Goal: Task Accomplishment & Management: Use online tool/utility

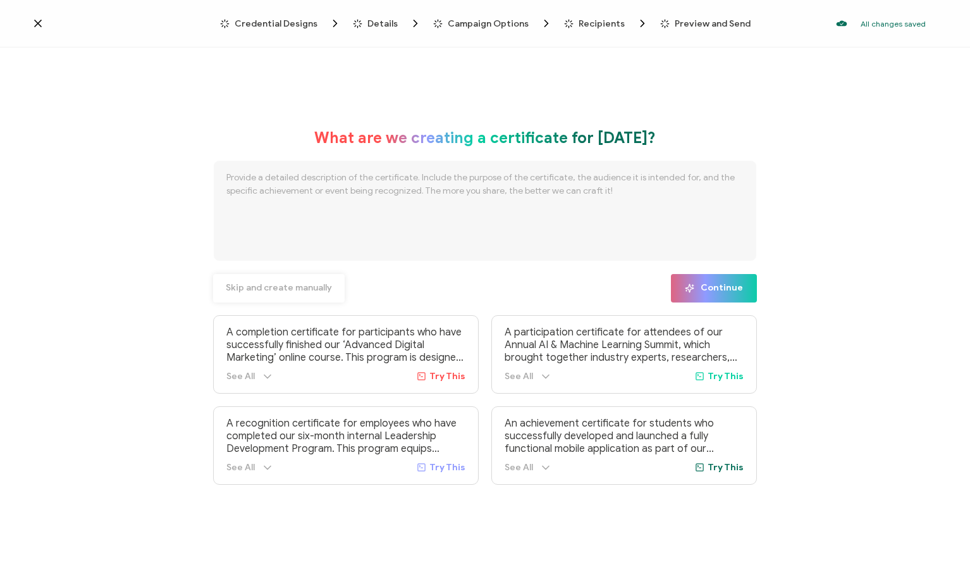
click at [275, 288] on span "Skip and create manually" at bounding box center [279, 287] width 106 height 9
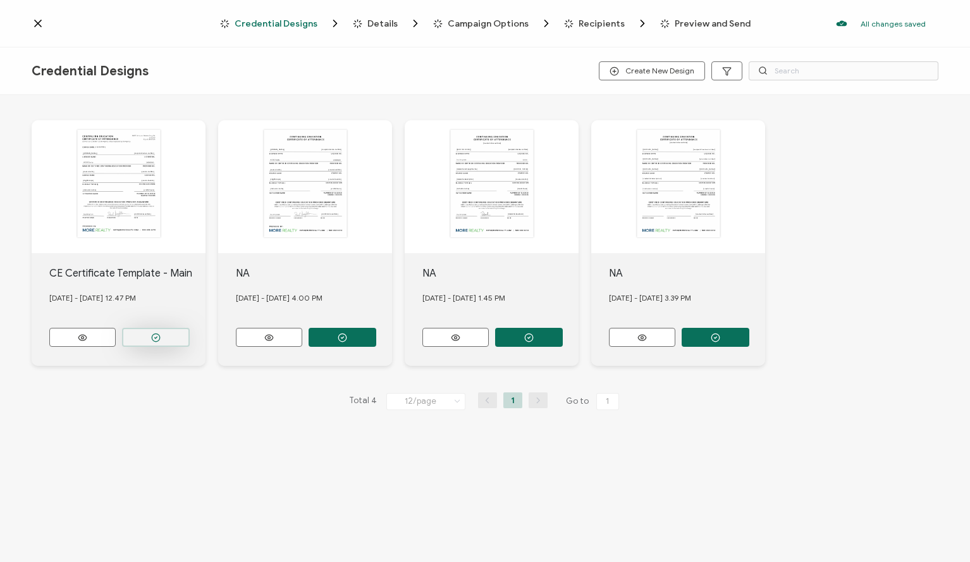
click at [175, 333] on button "button" at bounding box center [156, 337] width 68 height 19
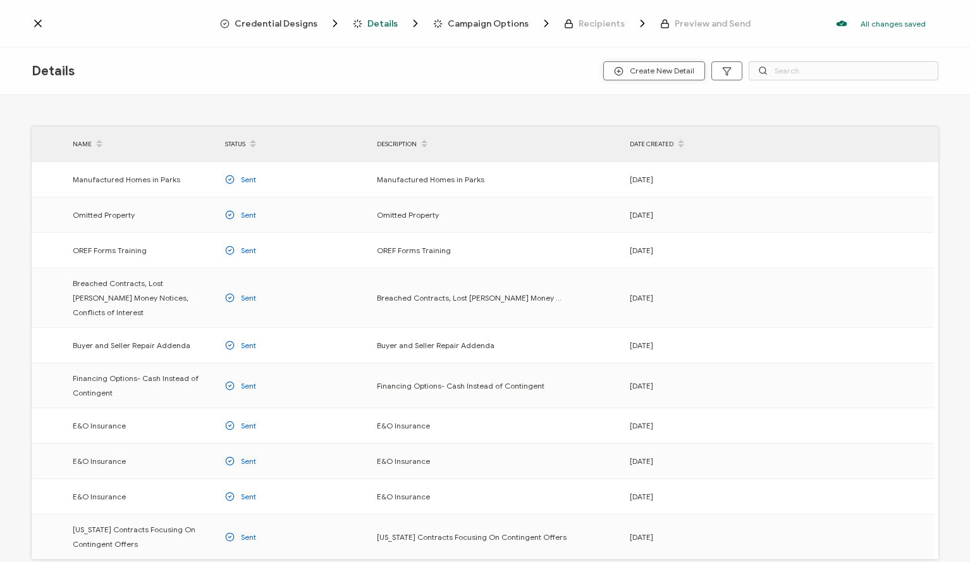
click at [660, 68] on span "Create New Detail" at bounding box center [654, 70] width 80 height 9
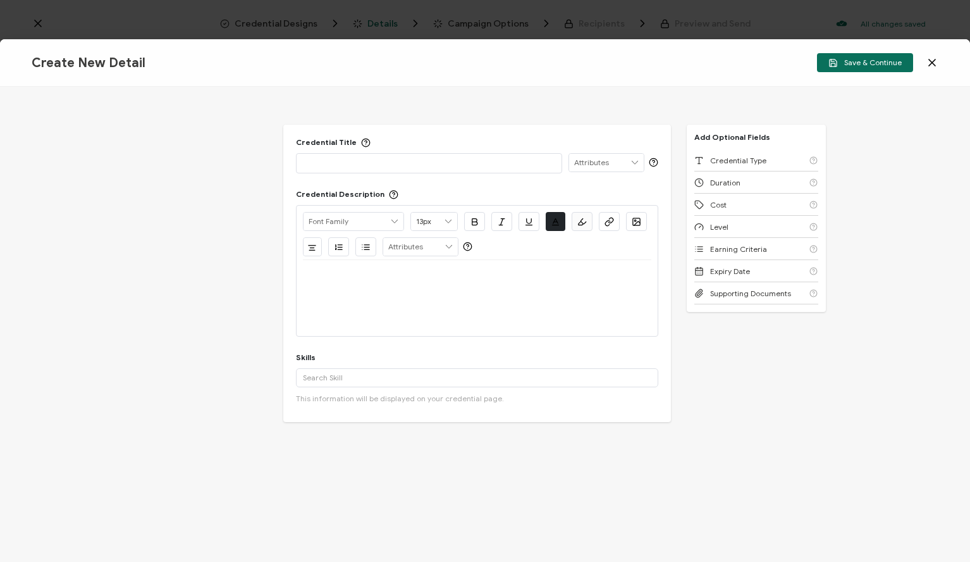
click at [380, 163] on p at bounding box center [429, 162] width 253 height 13
click at [380, 162] on p "201220714" at bounding box center [429, 162] width 253 height 13
click at [439, 298] on div at bounding box center [477, 298] width 349 height 76
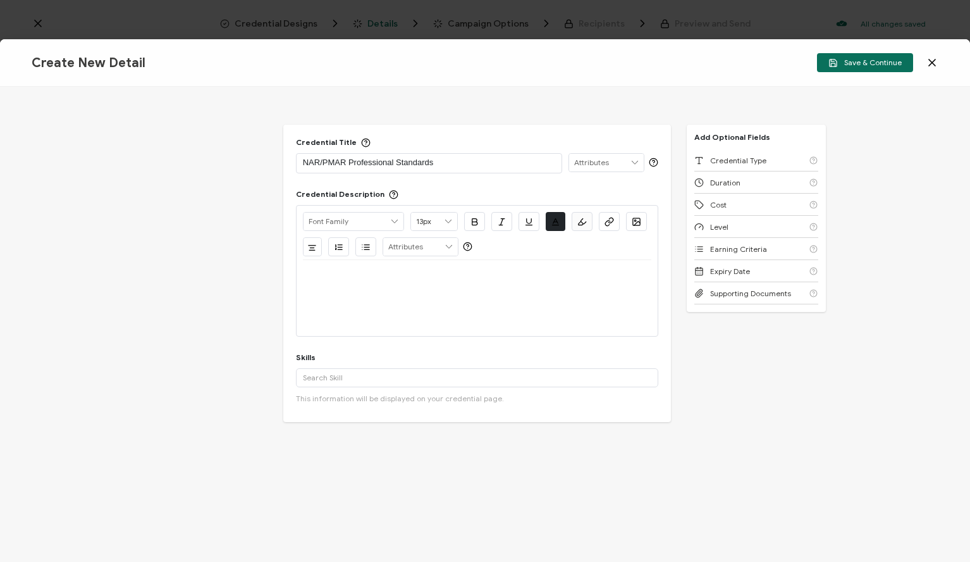
click at [408, 277] on p at bounding box center [477, 274] width 349 height 11
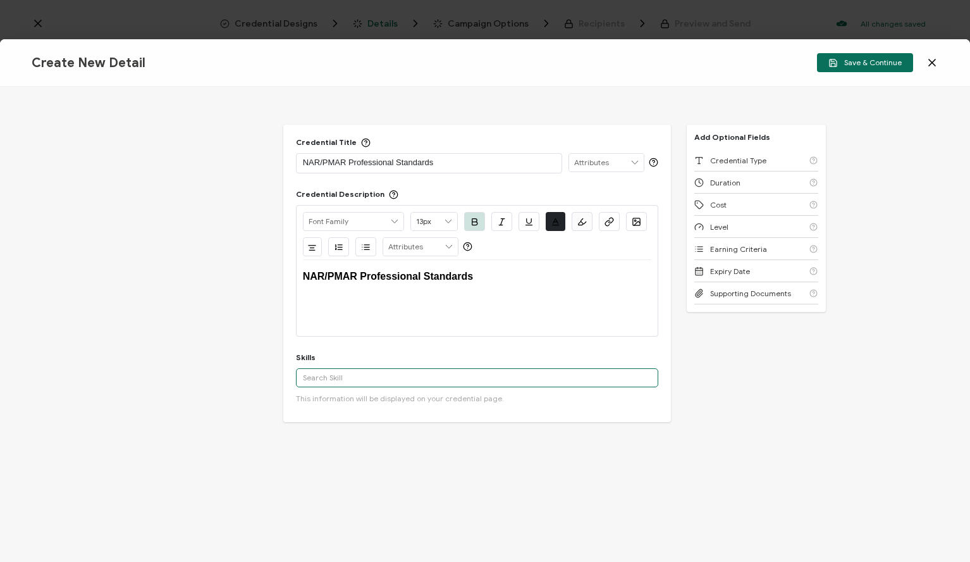
click at [361, 375] on input "text" at bounding box center [477, 377] width 363 height 19
click at [351, 382] on input "real estate" at bounding box center [477, 377] width 363 height 19
type input "real estate"
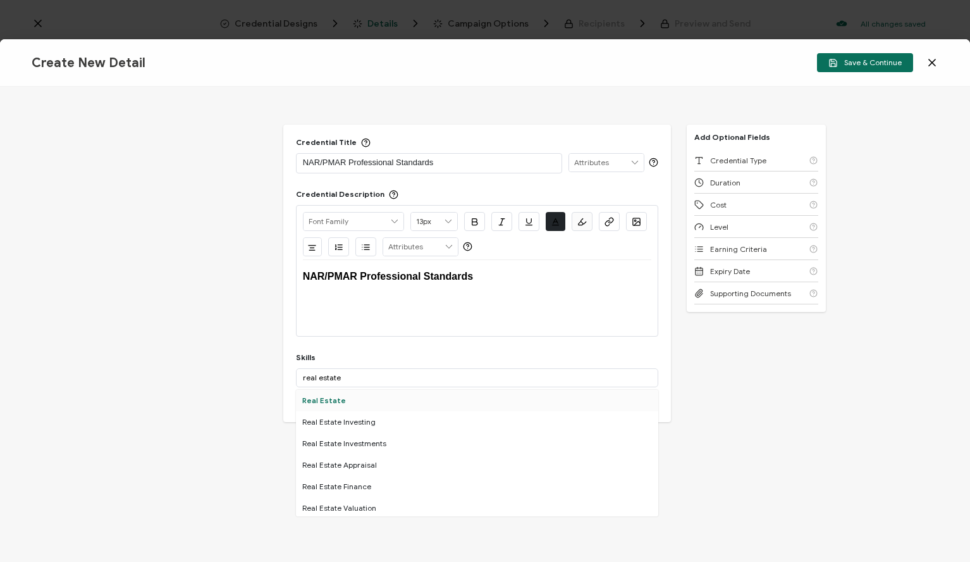
click at [334, 403] on div "Real Estate" at bounding box center [477, 401] width 363 height 22
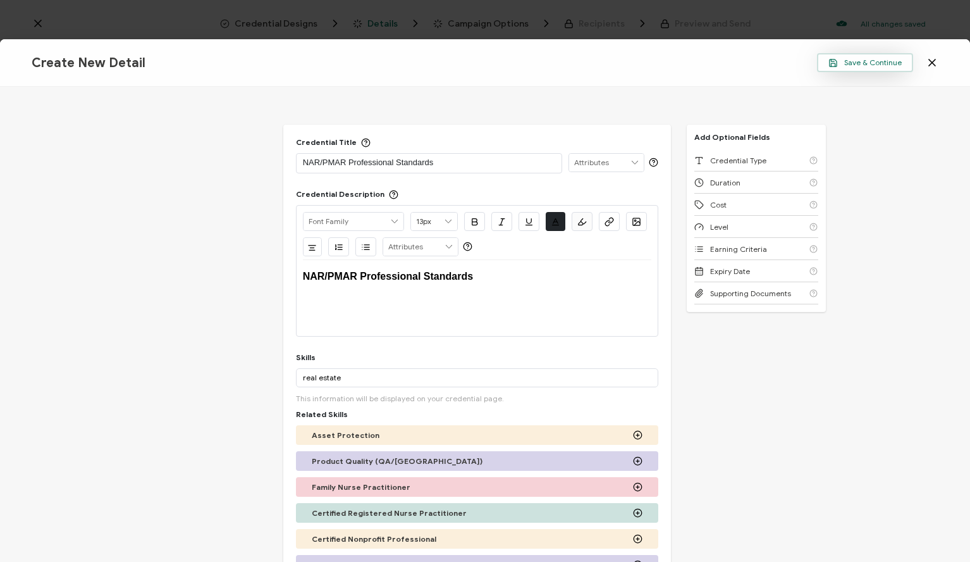
click at [861, 61] on span "Save & Continue" at bounding box center [864, 62] width 73 height 9
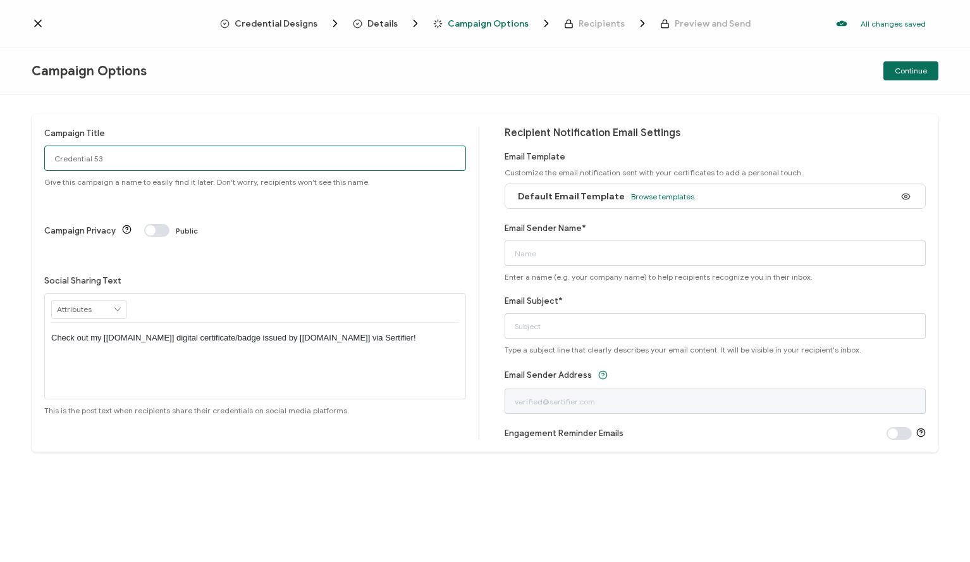
click at [206, 166] on input "Credential 53" at bounding box center [255, 157] width 422 height 25
paste input "NAR/PMAR Professional Standards"
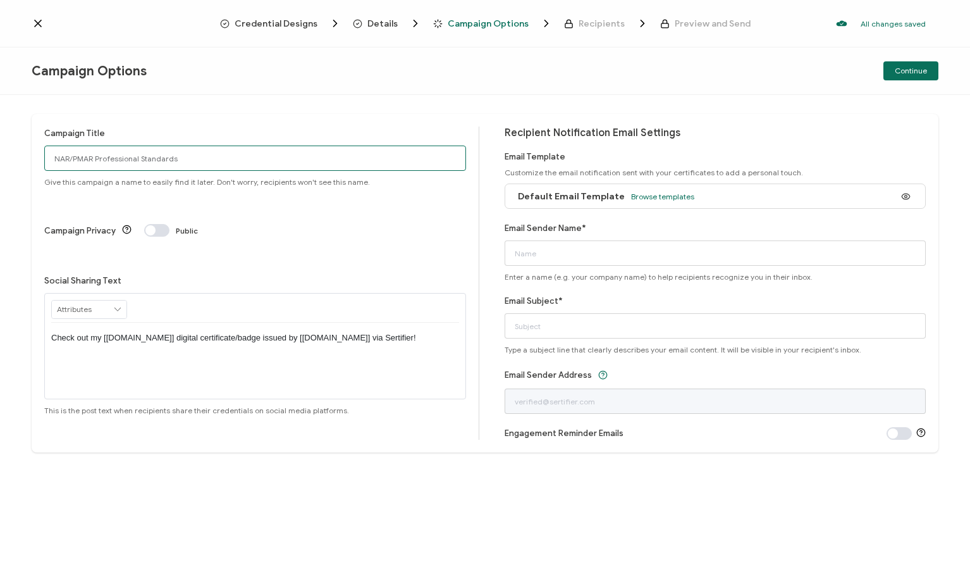
type input "NAR/PMAR Professional Standards"
click at [723, 193] on div "Default Email Template Browse templates" at bounding box center [716, 195] width 422 height 25
click at [668, 194] on span "Browse templates" at bounding box center [662, 196] width 63 height 9
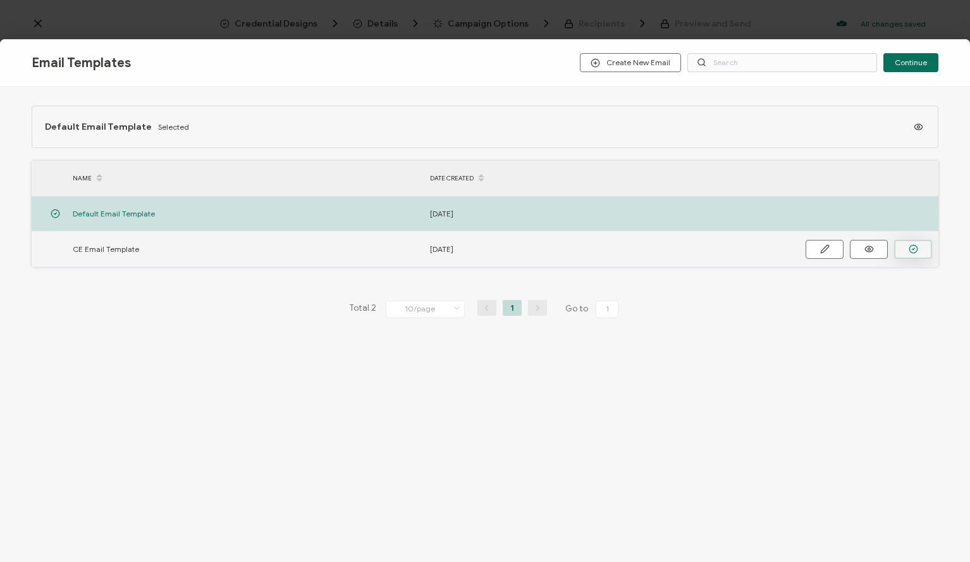
click at [910, 247] on icon "button" at bounding box center [913, 248] width 9 height 9
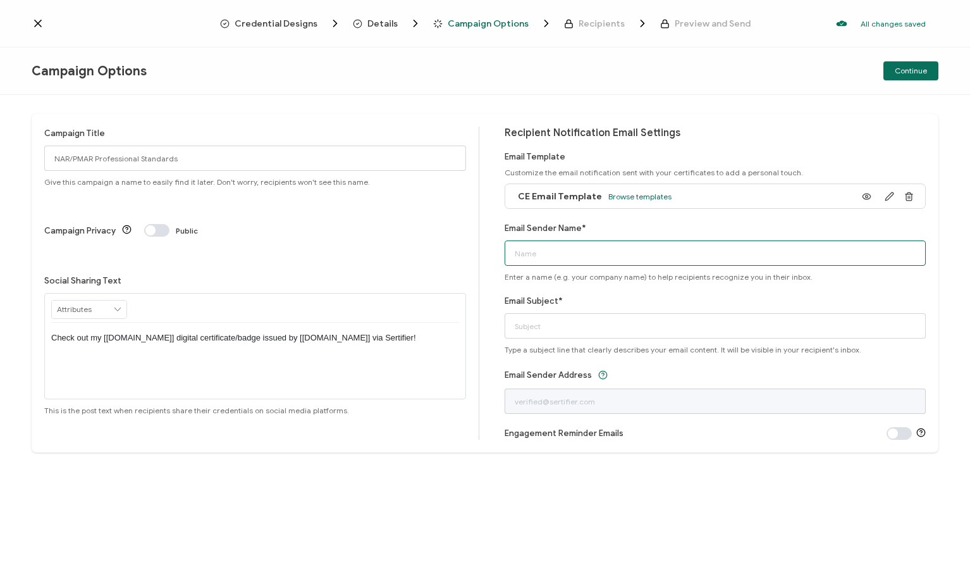
click at [567, 259] on input "Email Sender Name*" at bounding box center [716, 252] width 422 height 25
type input "MORE Realty"
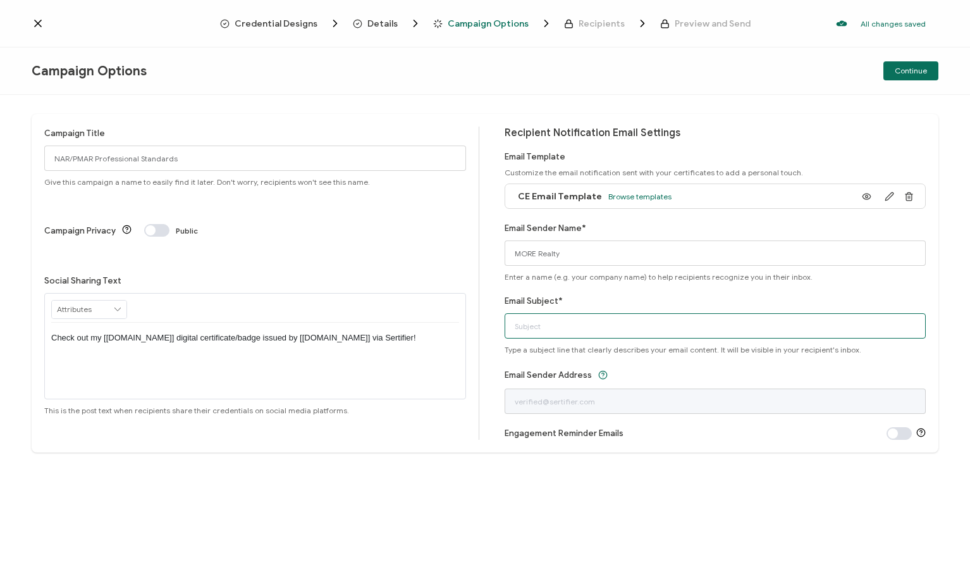
click at [565, 331] on input "Email Subject*" at bounding box center [716, 325] width 422 height 25
paste input "NAR/PMAR Professional Standards"
type input "CE Certificate - NAR/PMAR Professional Standards"
click at [714, 431] on div "Engagement Reminder Emails" at bounding box center [716, 432] width 422 height 13
click at [927, 70] on button "Continue" at bounding box center [910, 70] width 55 height 19
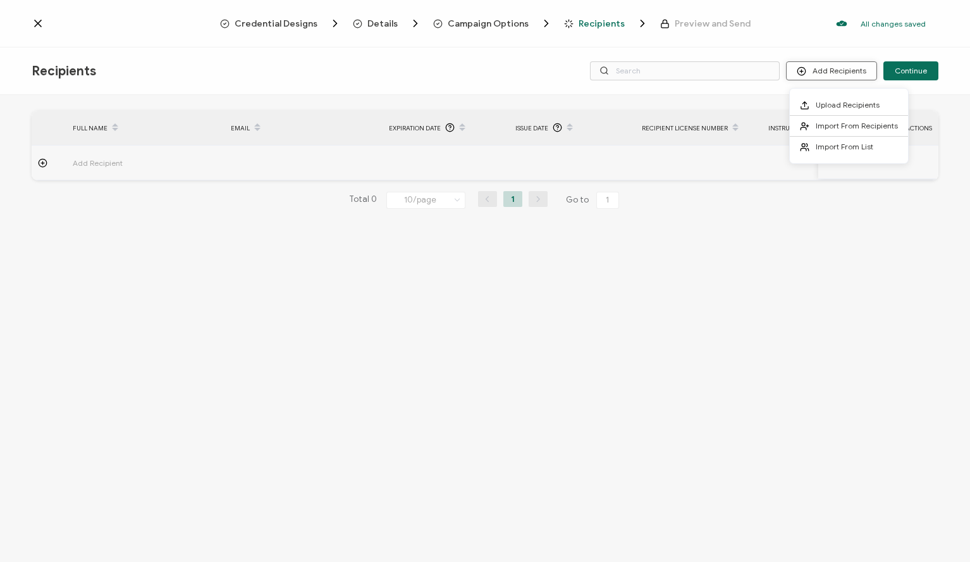
click at [842, 77] on button "Add Recipients" at bounding box center [831, 70] width 91 height 19
click at [830, 109] on li "Upload Recipients" at bounding box center [849, 105] width 118 height 21
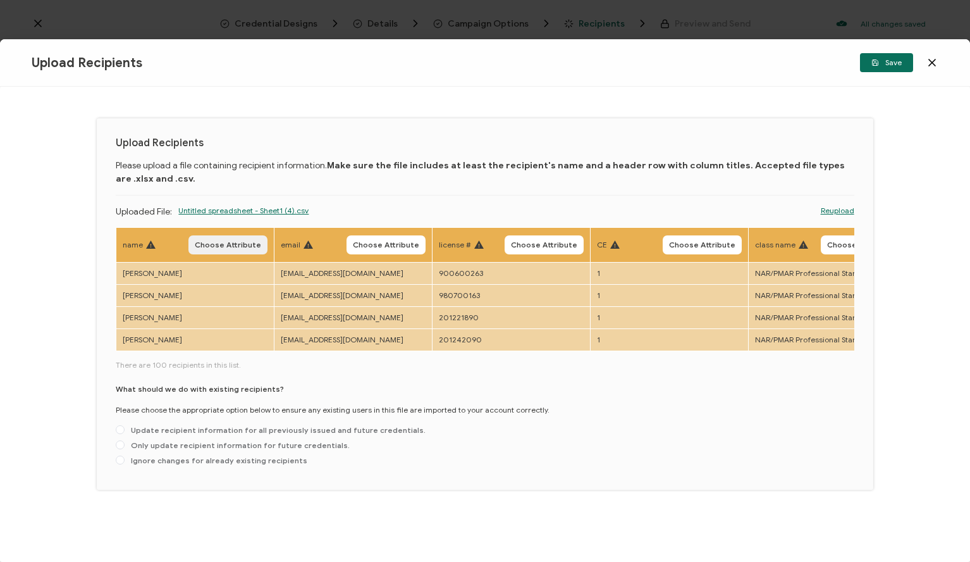
click at [227, 249] on button "Choose Attribute" at bounding box center [227, 244] width 79 height 19
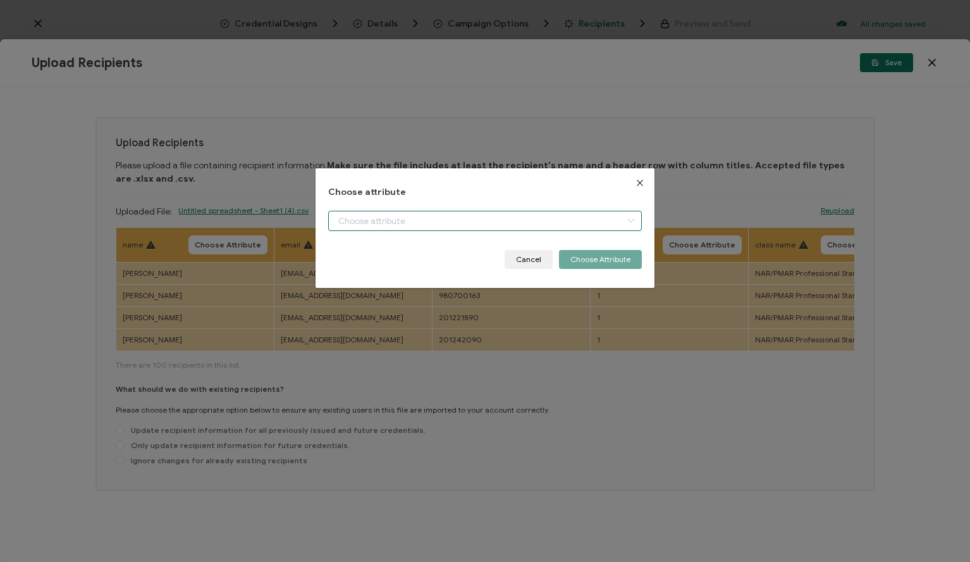
click at [377, 227] on input "dialog" at bounding box center [485, 221] width 314 height 20
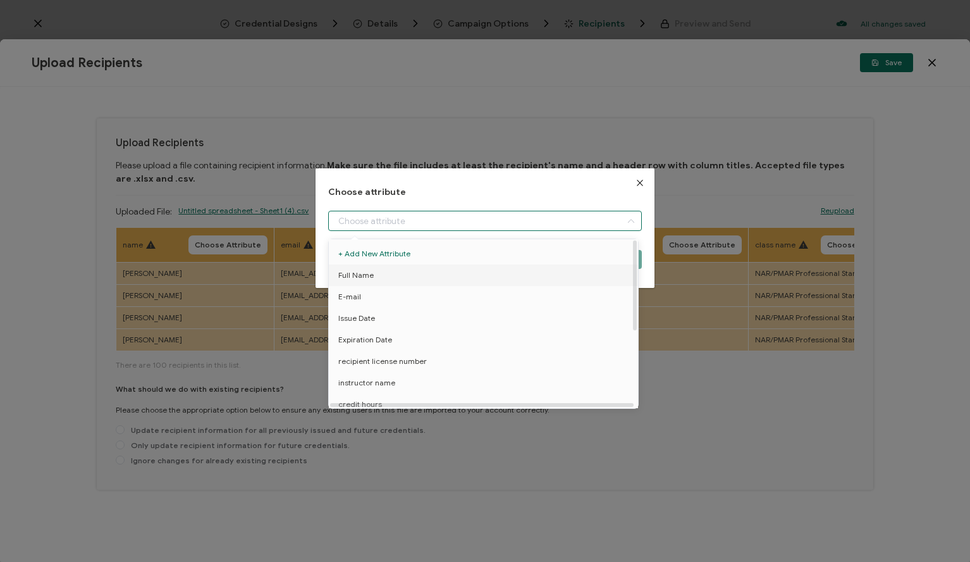
click at [383, 278] on li "Full Name" at bounding box center [486, 275] width 320 height 22
type input "Full Name"
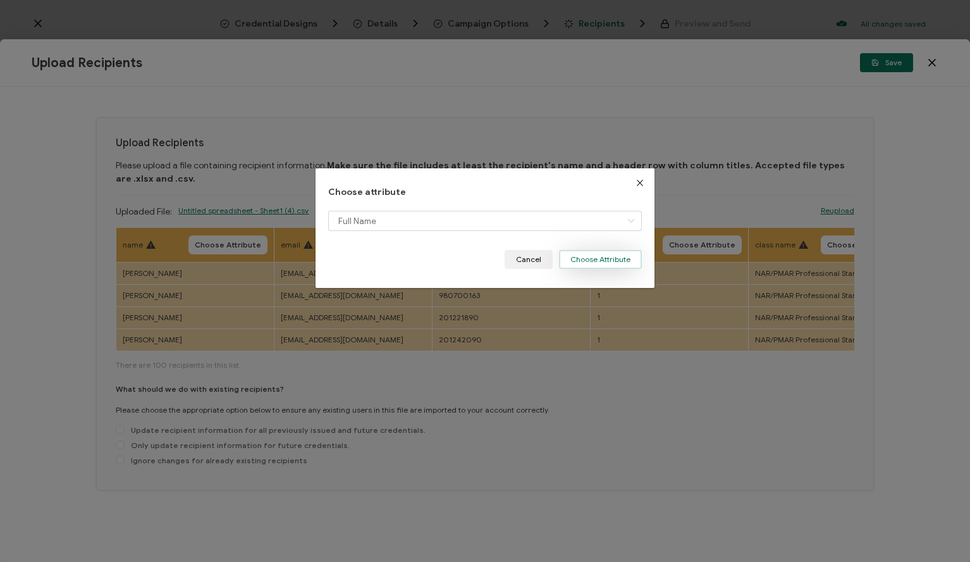
click at [599, 266] on button "Choose Attribute" at bounding box center [600, 259] width 83 height 19
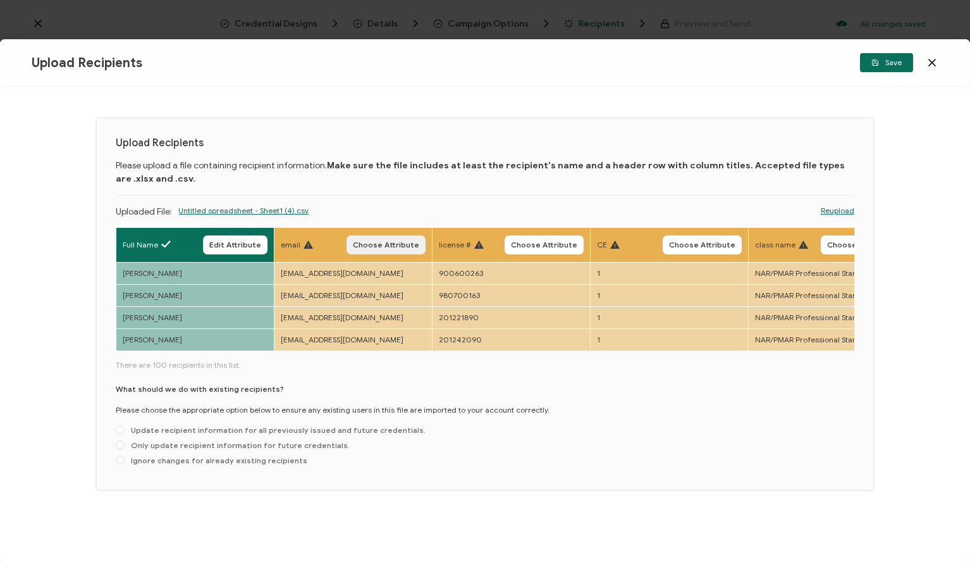
click at [400, 241] on span "Choose Attribute" at bounding box center [386, 245] width 66 height 8
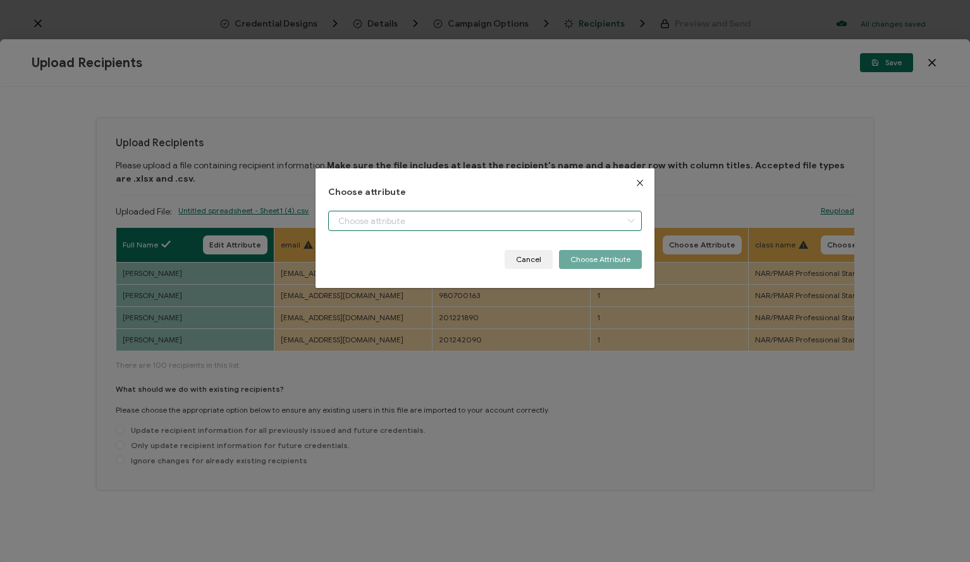
click at [410, 216] on input "dialog" at bounding box center [485, 221] width 314 height 20
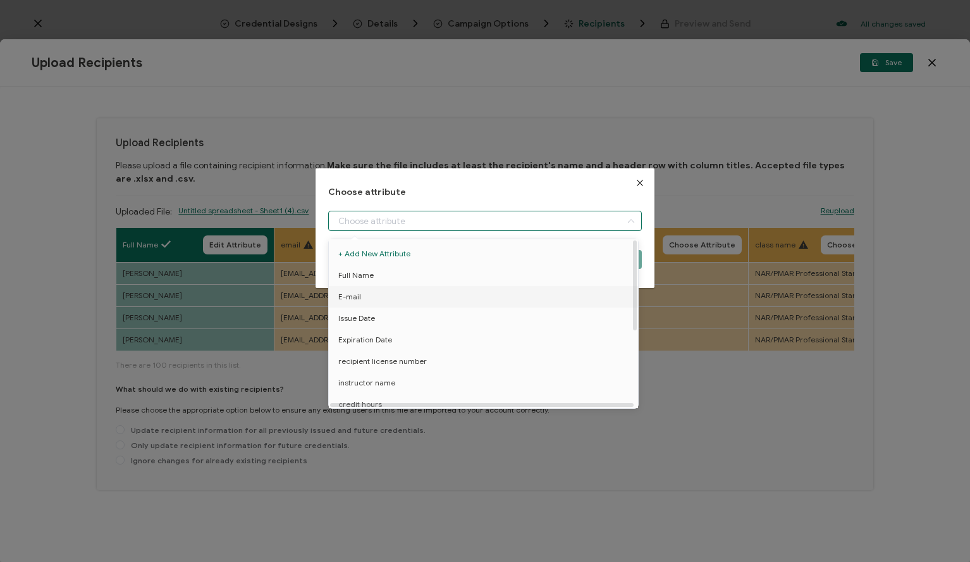
click at [390, 290] on li "E-mail" at bounding box center [486, 297] width 320 height 22
type input "E-mail"
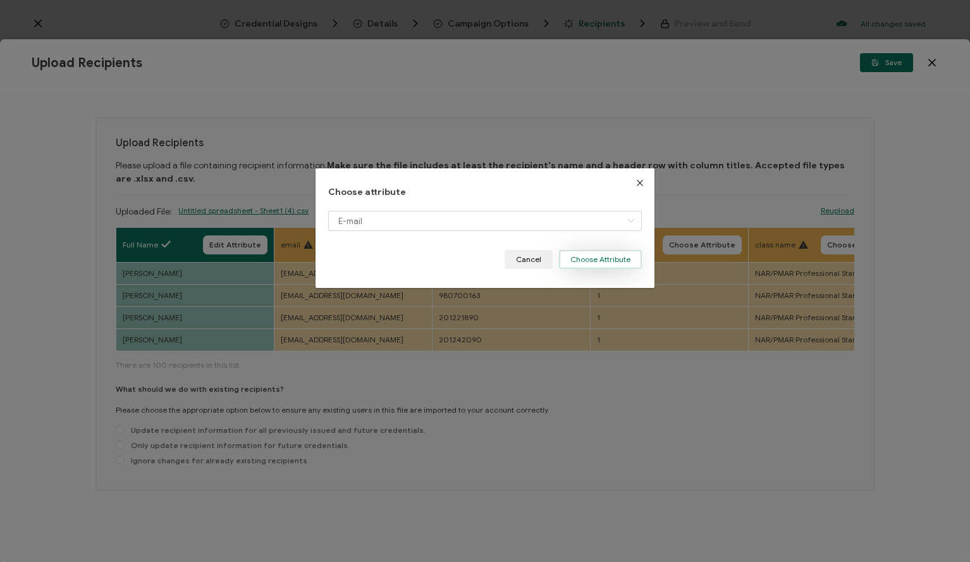
click at [604, 266] on button "Choose Attribute" at bounding box center [600, 259] width 83 height 19
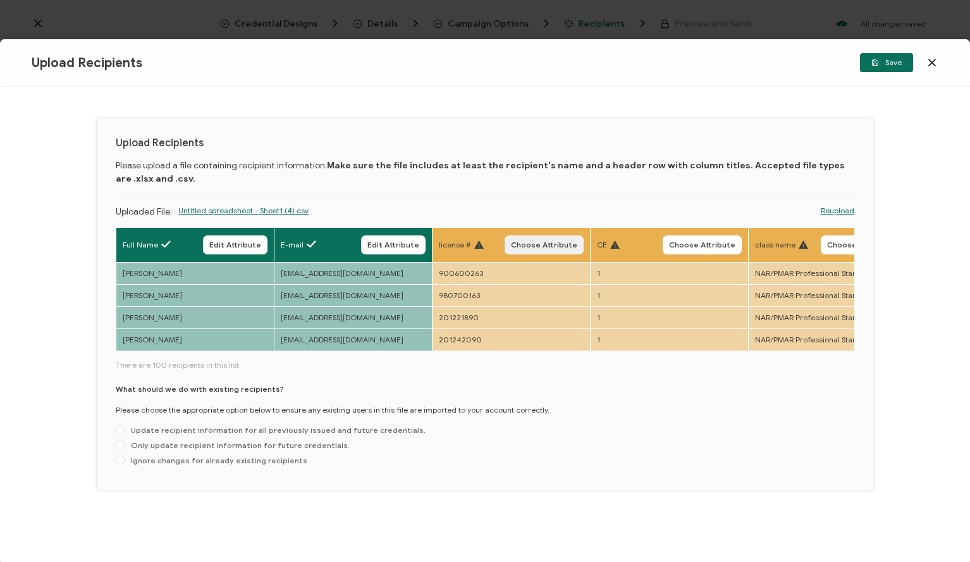
click at [576, 242] on span "Choose Attribute" at bounding box center [544, 245] width 66 height 8
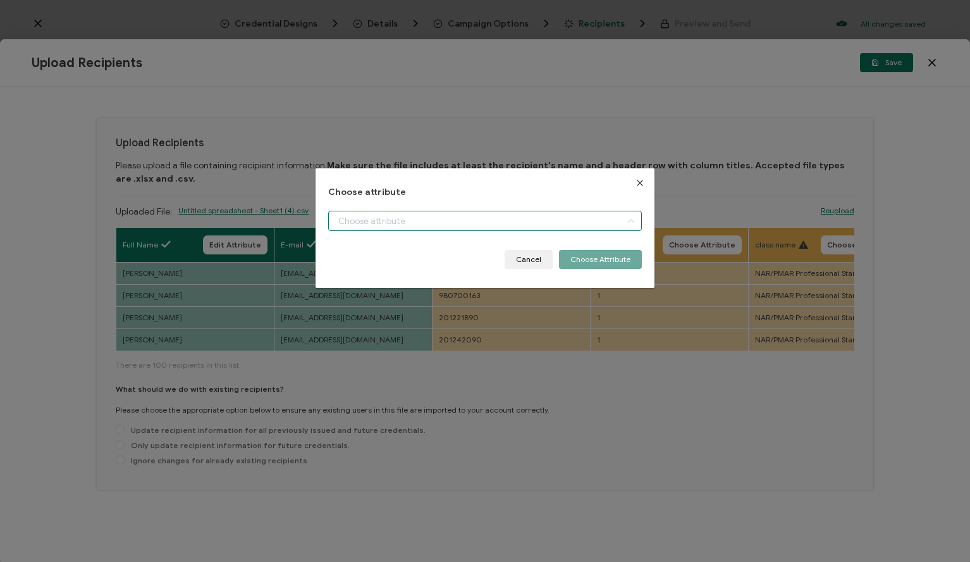
click at [520, 214] on input "dialog" at bounding box center [485, 221] width 314 height 20
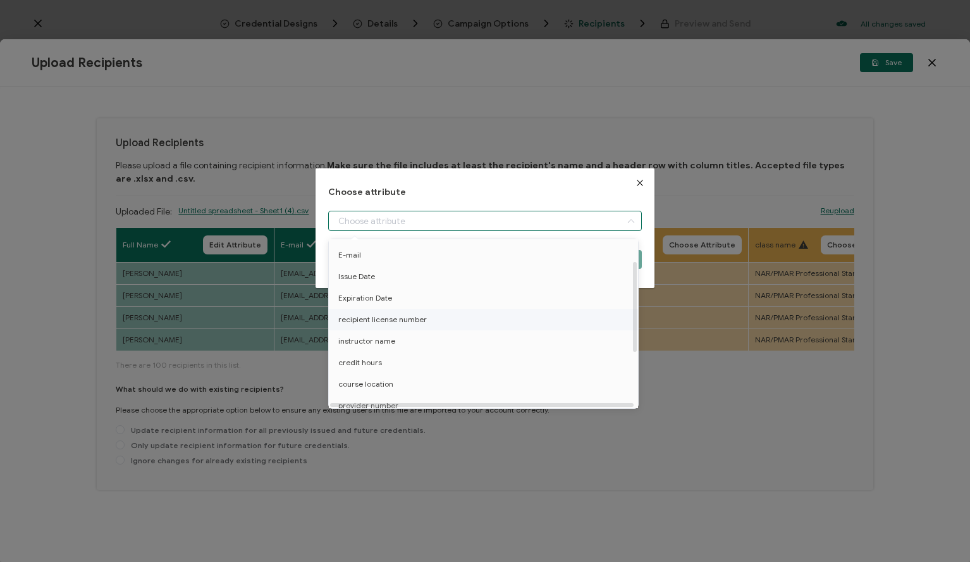
scroll to position [40, 0]
click at [415, 329] on span "recipient license number" at bounding box center [382, 322] width 89 height 22
type input "recipient license number"
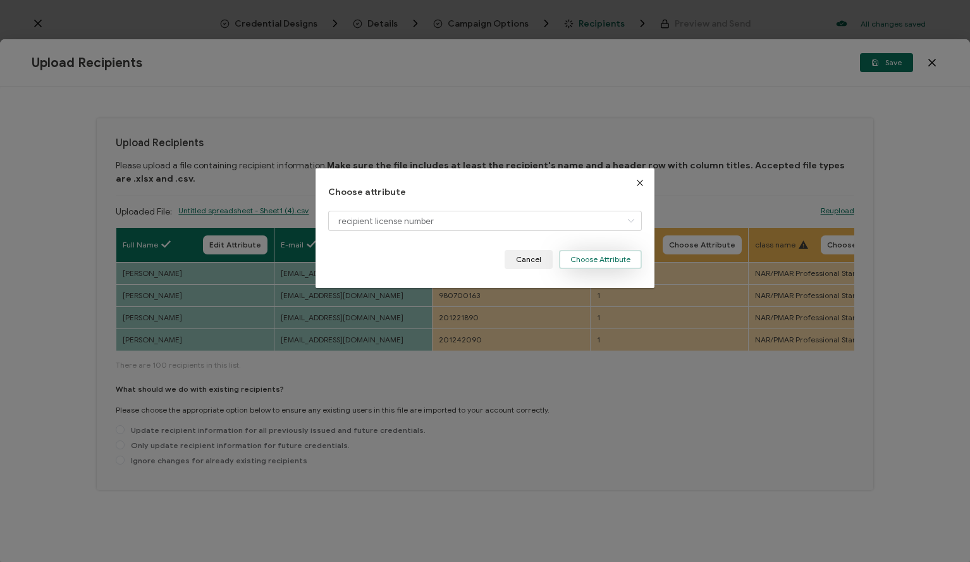
click at [598, 257] on button "Choose Attribute" at bounding box center [600, 259] width 83 height 19
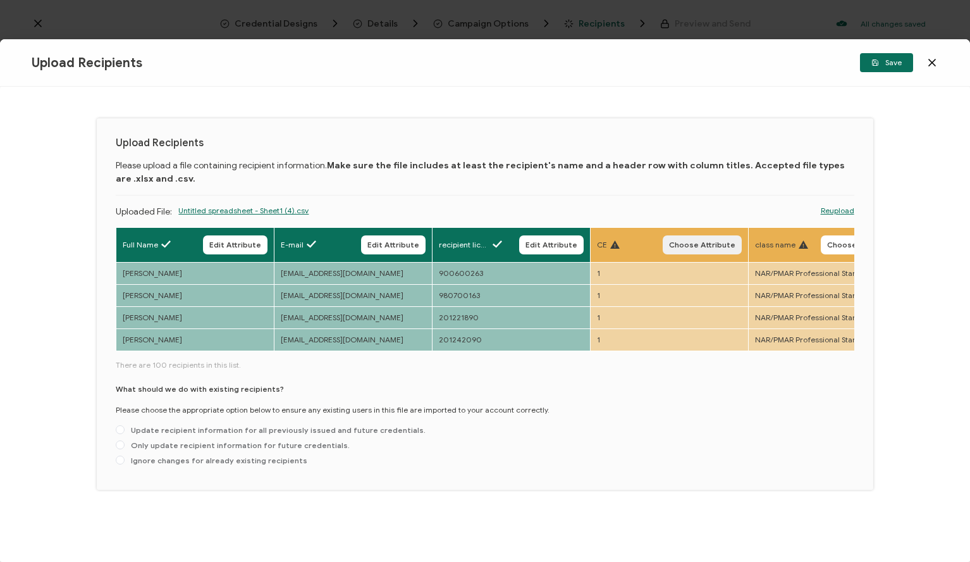
click at [698, 245] on span "Choose Attribute" at bounding box center [702, 245] width 66 height 8
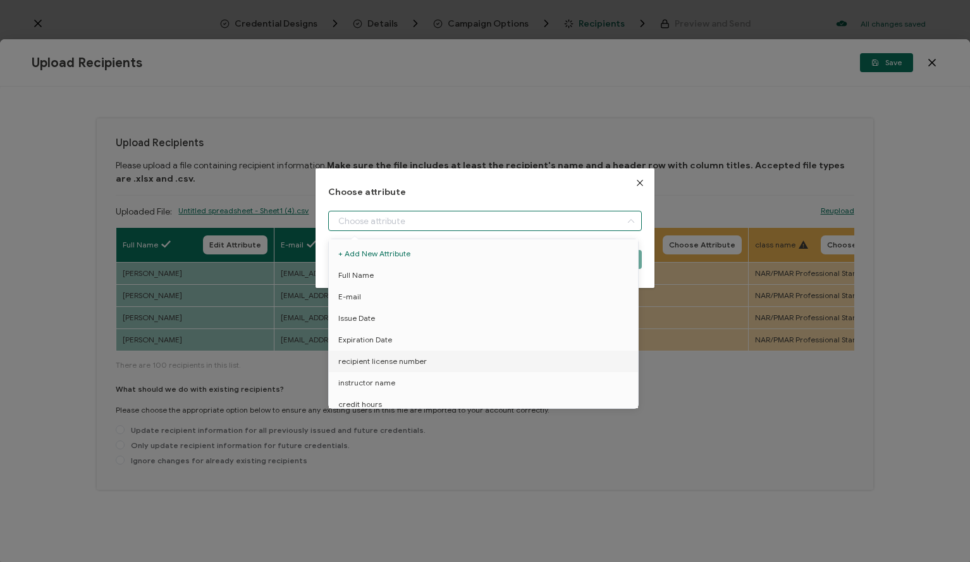
click at [571, 224] on input "dialog" at bounding box center [485, 221] width 314 height 20
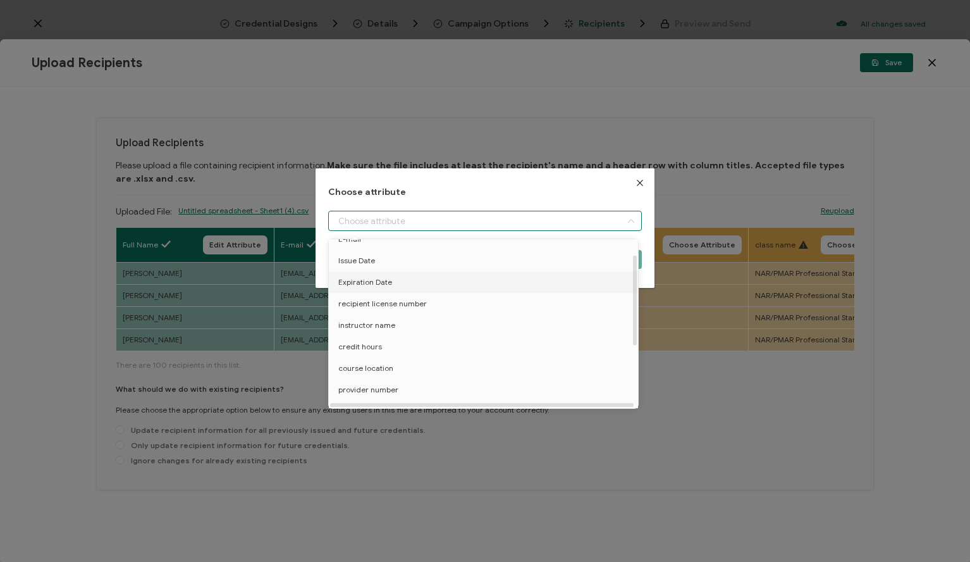
scroll to position [59, 0]
click at [392, 345] on li "credit hours" at bounding box center [486, 346] width 320 height 22
type input "credit hours"
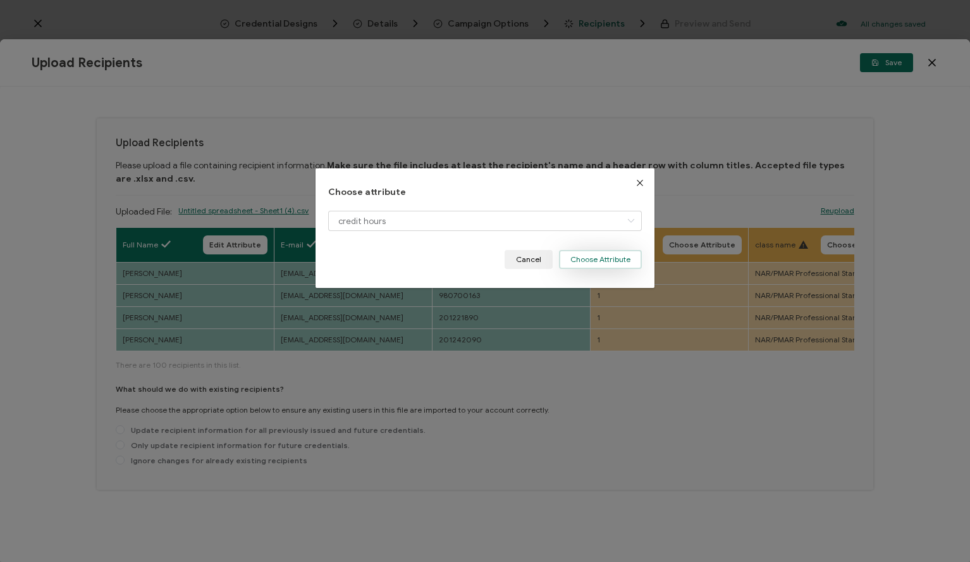
click at [592, 262] on button "Choose Attribute" at bounding box center [600, 259] width 83 height 19
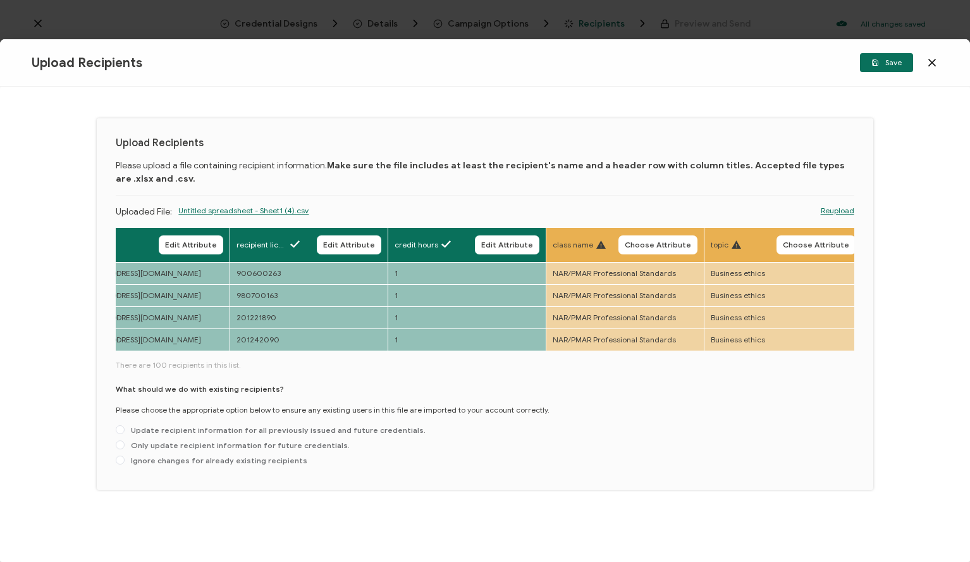
scroll to position [0, 252]
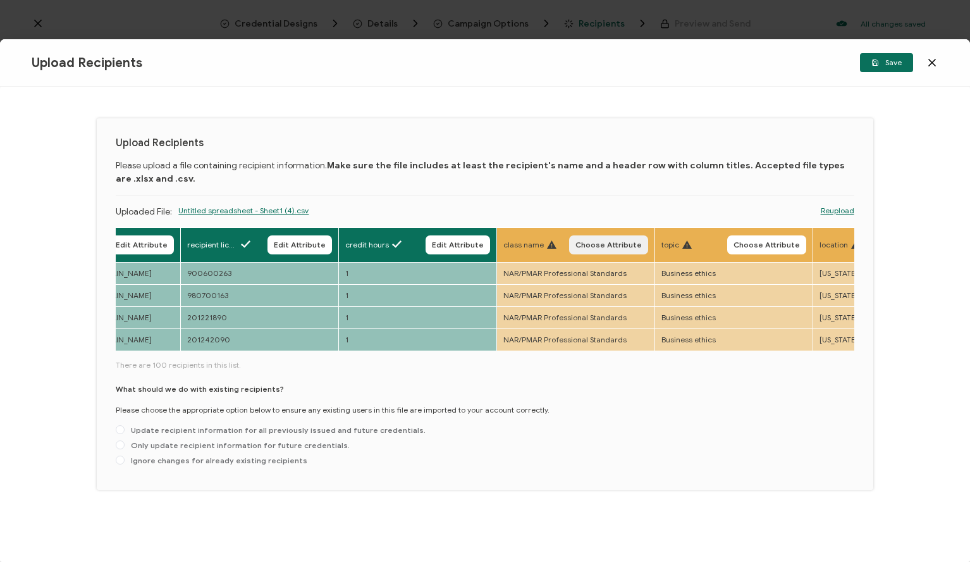
click at [586, 241] on span "Choose Attribute" at bounding box center [608, 245] width 66 height 8
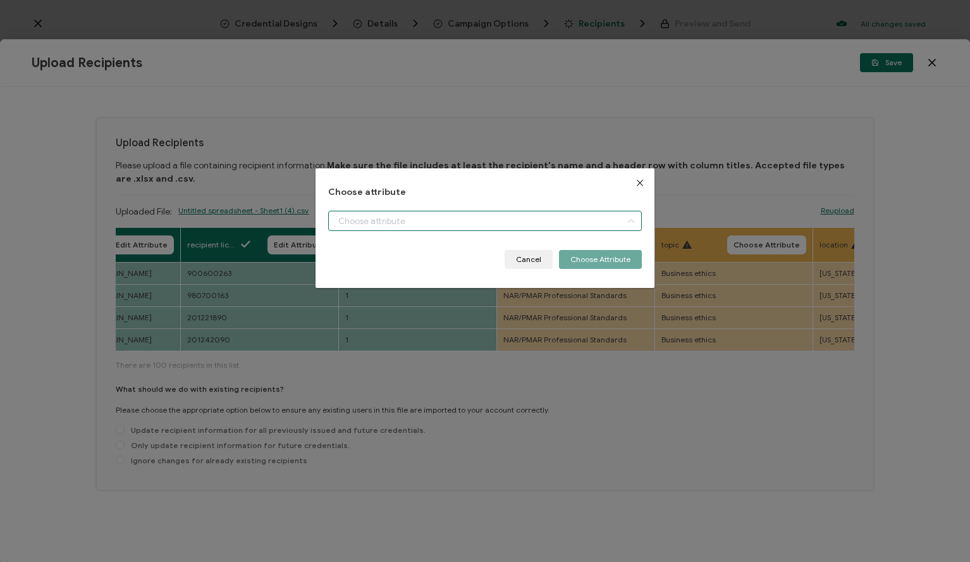
click at [492, 212] on input "dialog" at bounding box center [485, 221] width 314 height 20
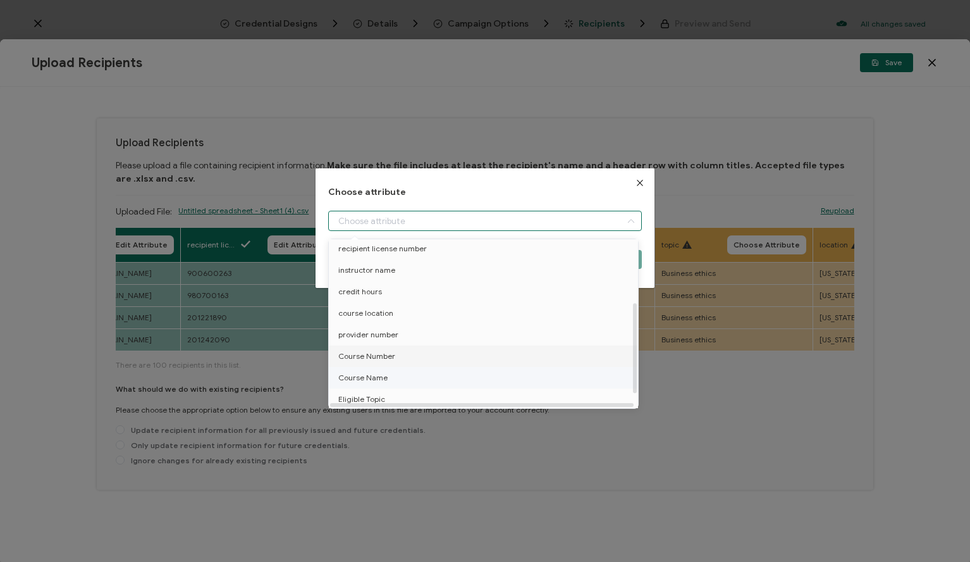
scroll to position [118, 0]
click at [397, 374] on li "Course Name" at bounding box center [486, 372] width 320 height 22
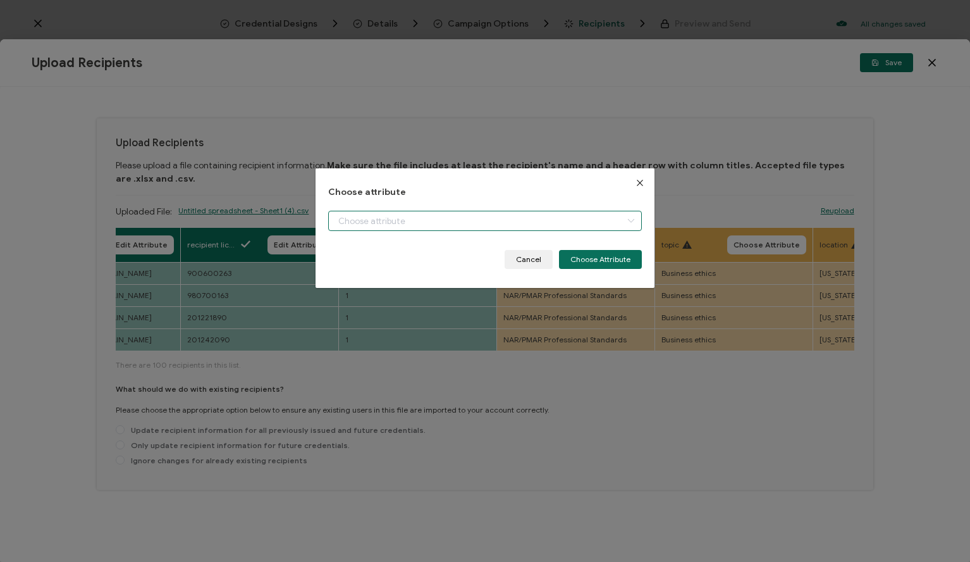
type input "Course Name"
click at [617, 257] on button "Choose Attribute" at bounding box center [600, 259] width 83 height 19
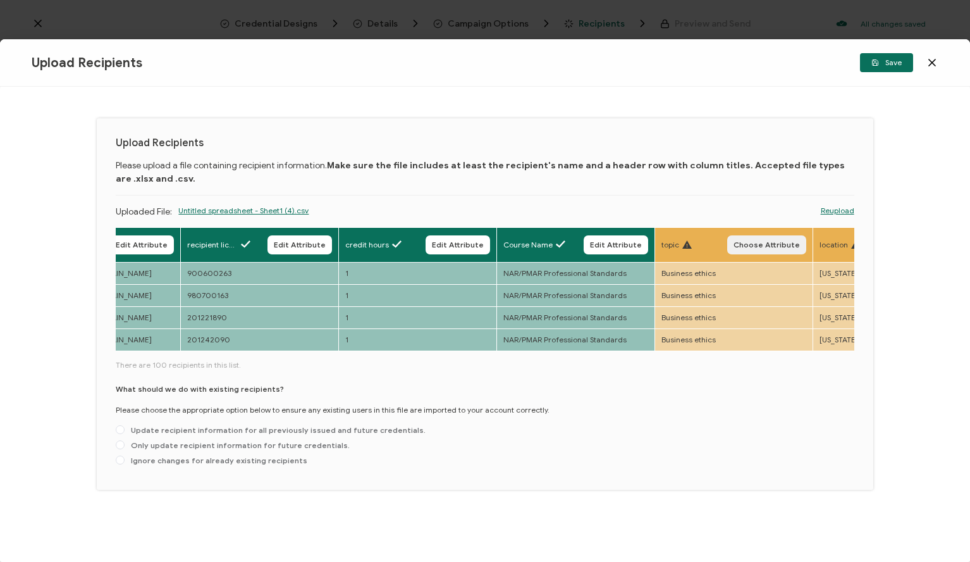
click at [760, 245] on span "Choose Attribute" at bounding box center [767, 245] width 66 height 8
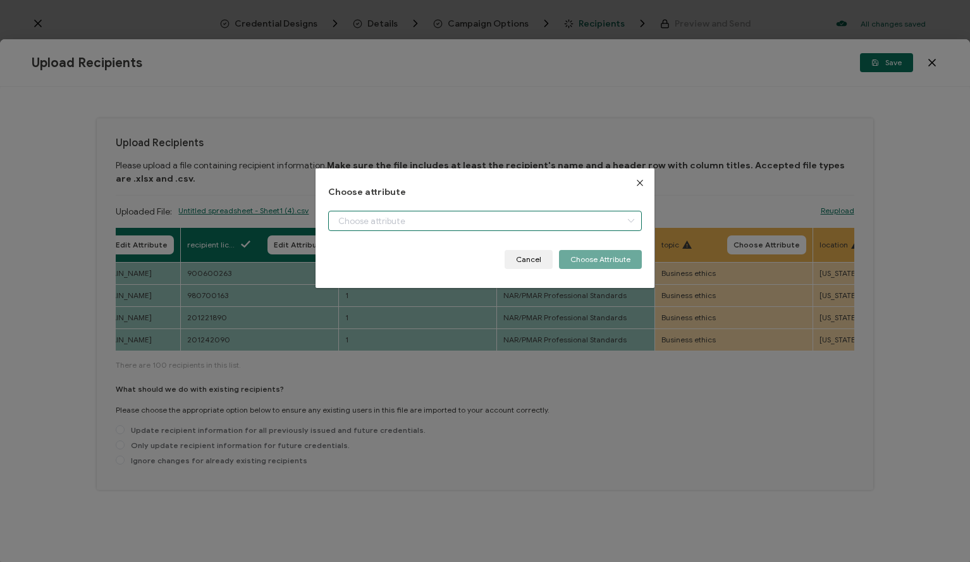
click at [577, 216] on input "dialog" at bounding box center [485, 221] width 314 height 20
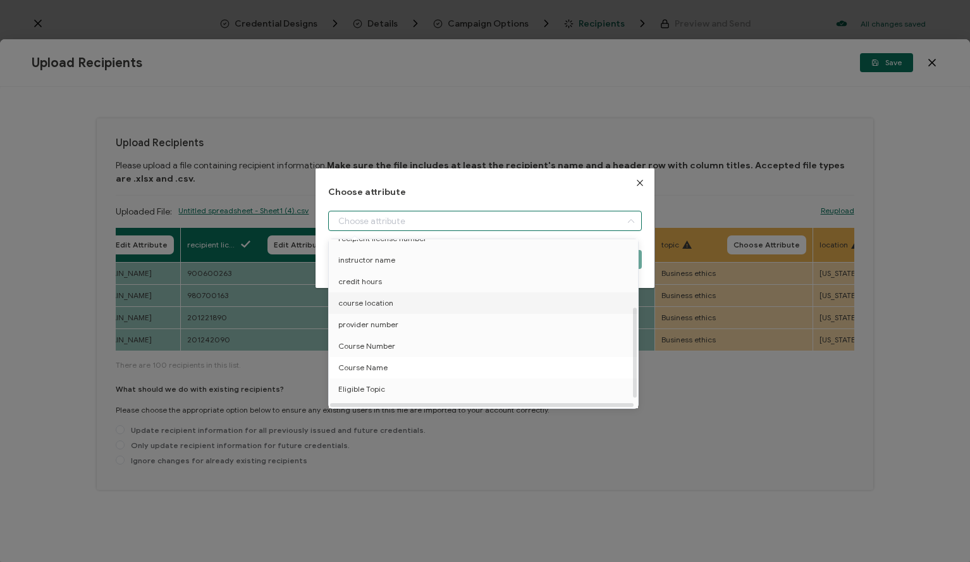
scroll to position [125, 0]
click at [392, 386] on li "Eligible Topic" at bounding box center [486, 387] width 320 height 22
type input "Eligible Topic"
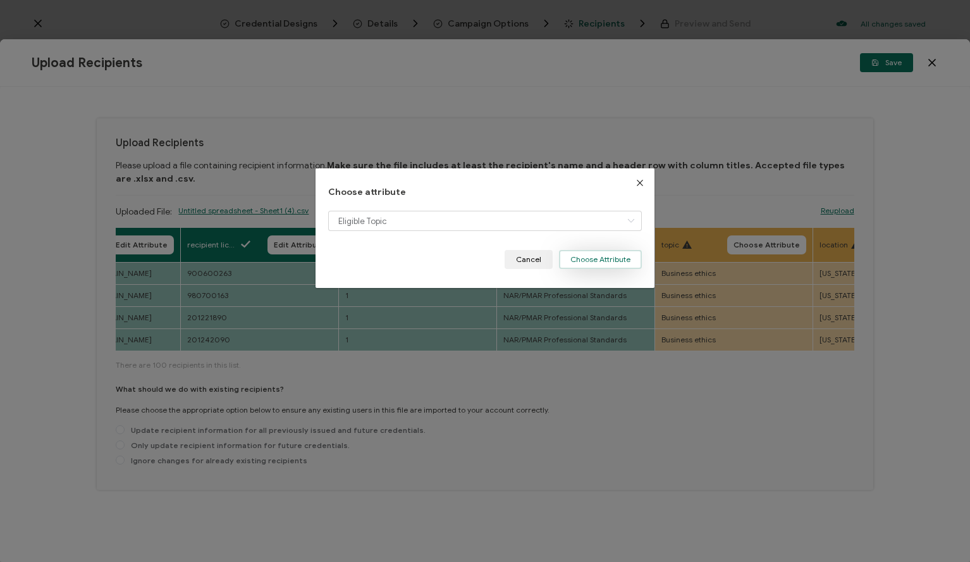
click at [618, 262] on button "Choose Attribute" at bounding box center [600, 259] width 83 height 19
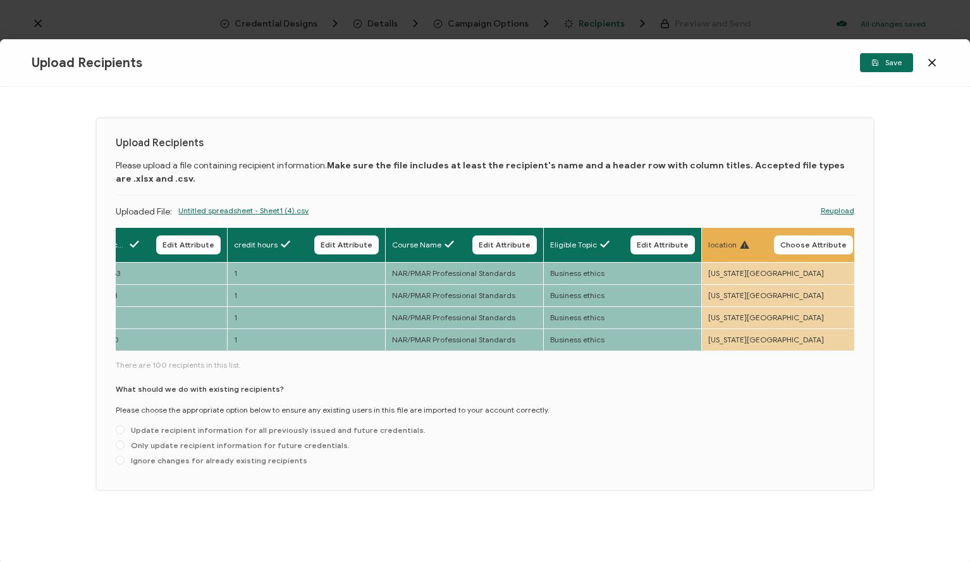
scroll to position [0, 541]
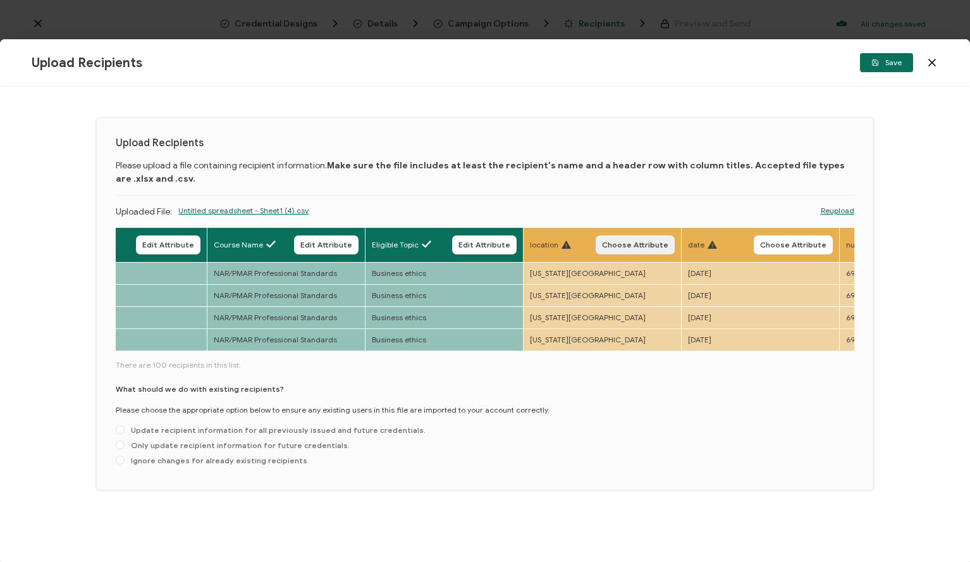
click at [639, 250] on button "Choose Attribute" at bounding box center [635, 244] width 79 height 19
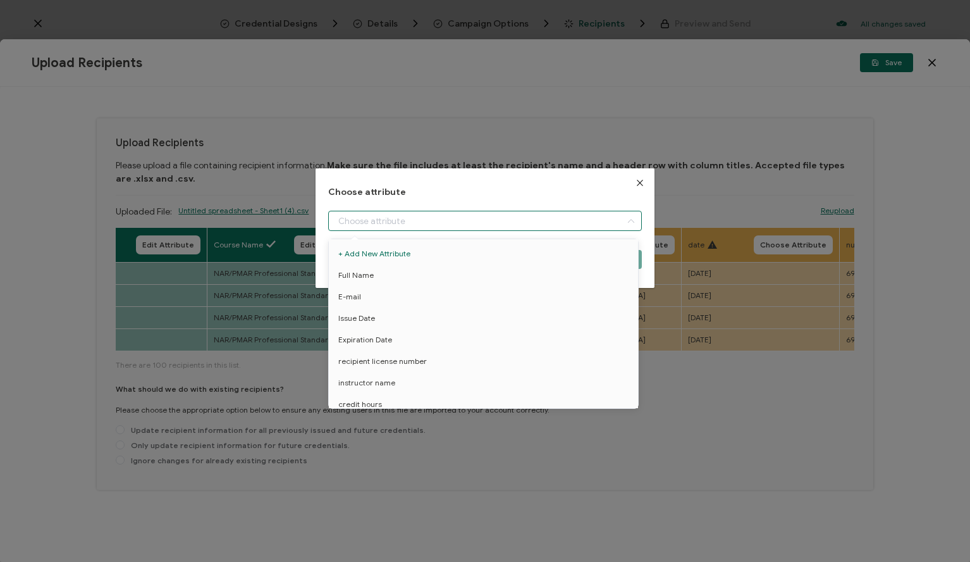
click at [563, 214] on input "dialog" at bounding box center [485, 221] width 314 height 20
click at [402, 362] on li "course location" at bounding box center [486, 358] width 320 height 22
type input "course location"
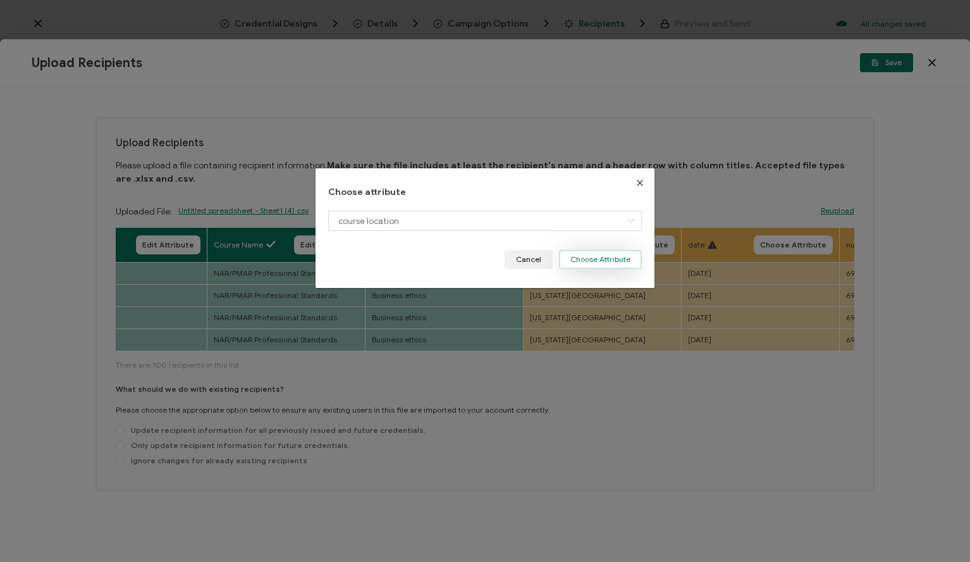
click at [628, 257] on button "Choose Attribute" at bounding box center [600, 259] width 83 height 19
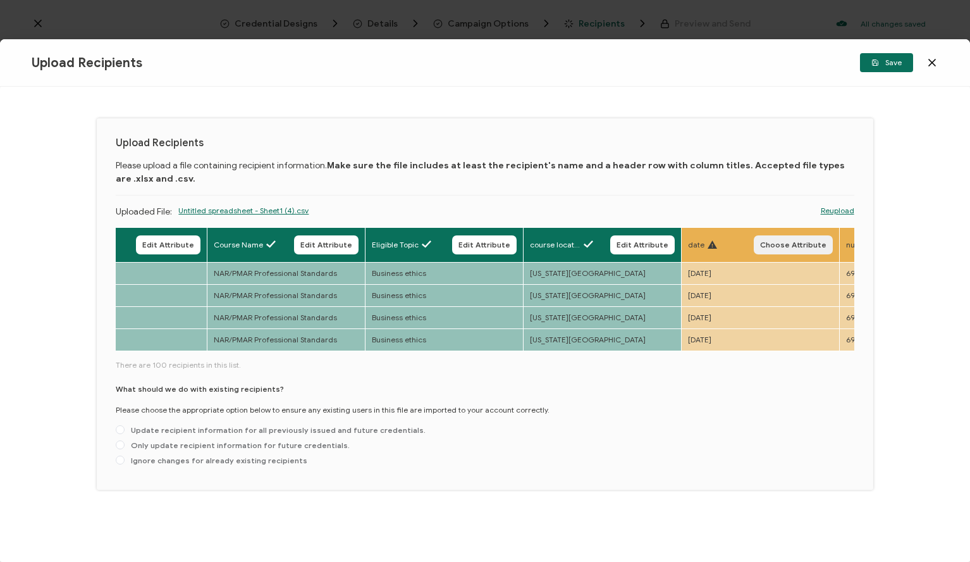
click at [776, 245] on span "Choose Attribute" at bounding box center [793, 245] width 66 height 8
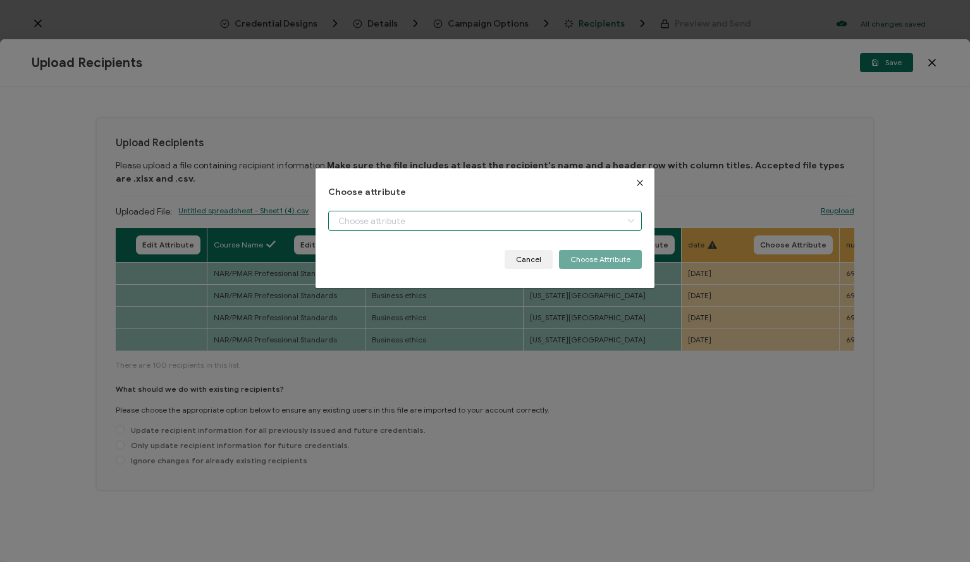
click at [572, 224] on input "dialog" at bounding box center [485, 221] width 314 height 20
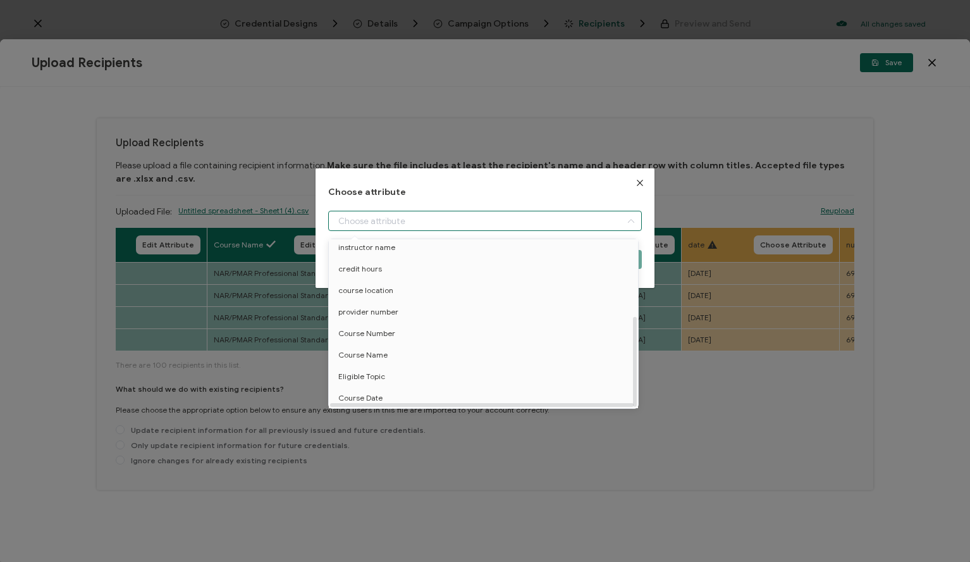
scroll to position [142, 0]
click at [379, 387] on span "Course Date" at bounding box center [360, 398] width 44 height 22
type input "Course Date"
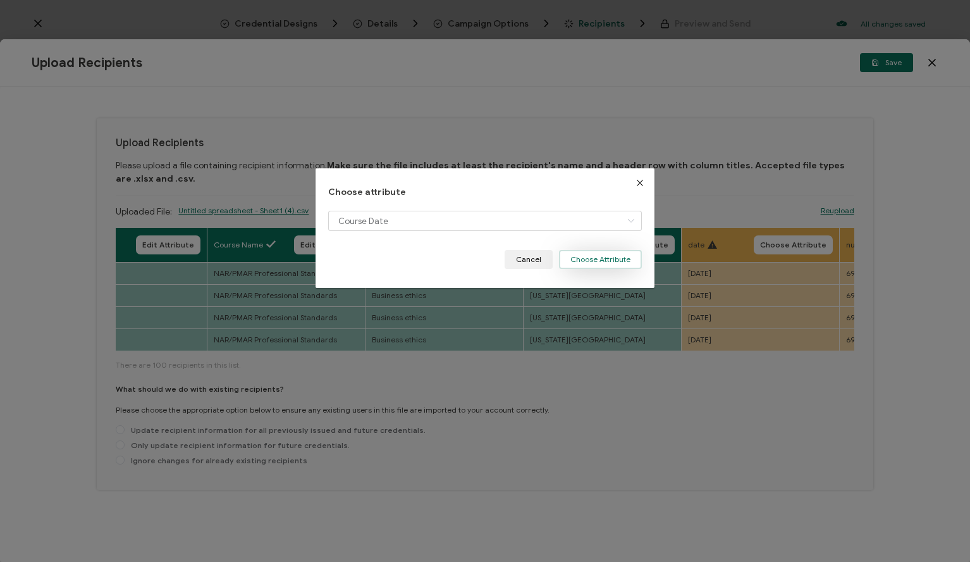
click at [620, 257] on button "Choose Attribute" at bounding box center [600, 259] width 83 height 19
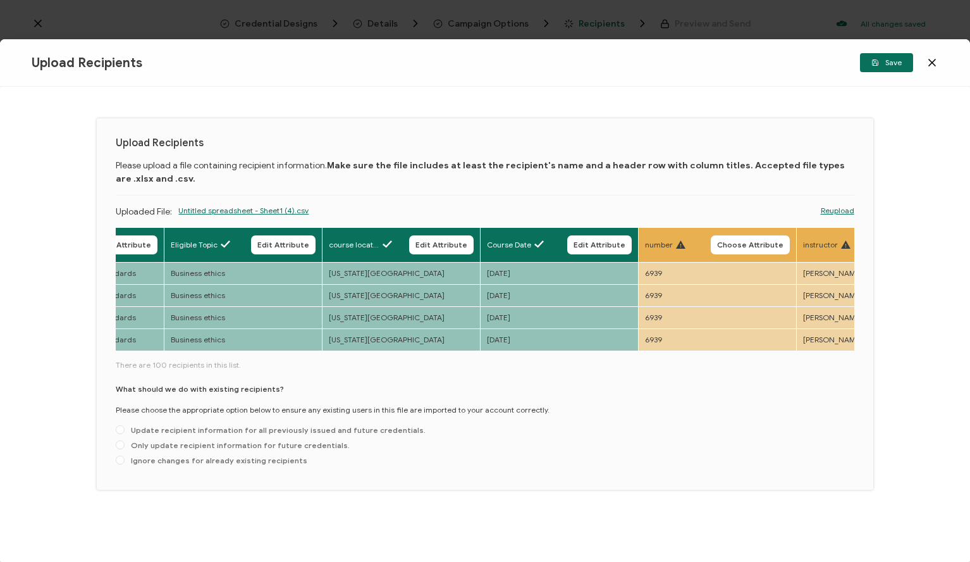
scroll to position [0, 844]
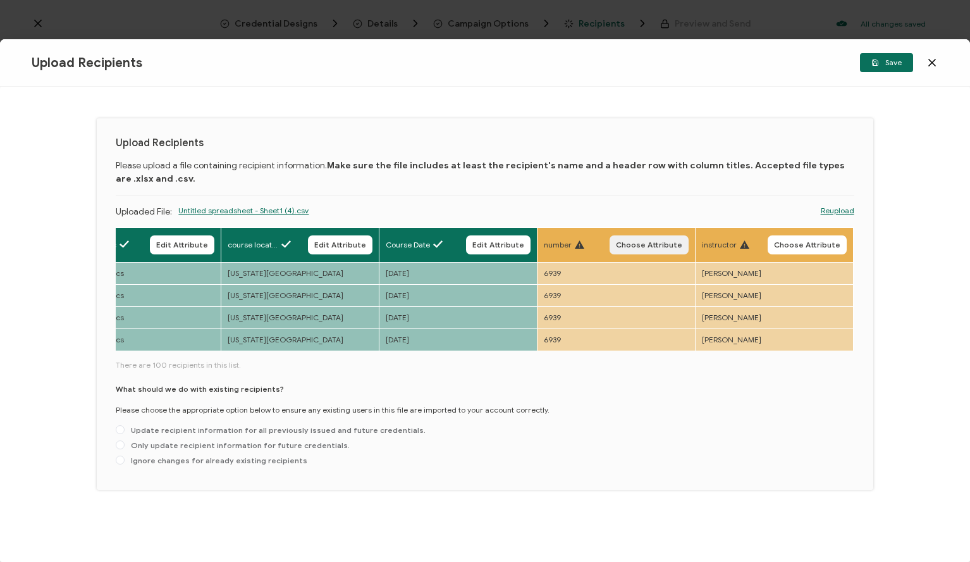
click at [675, 241] on span "Choose Attribute" at bounding box center [649, 245] width 66 height 8
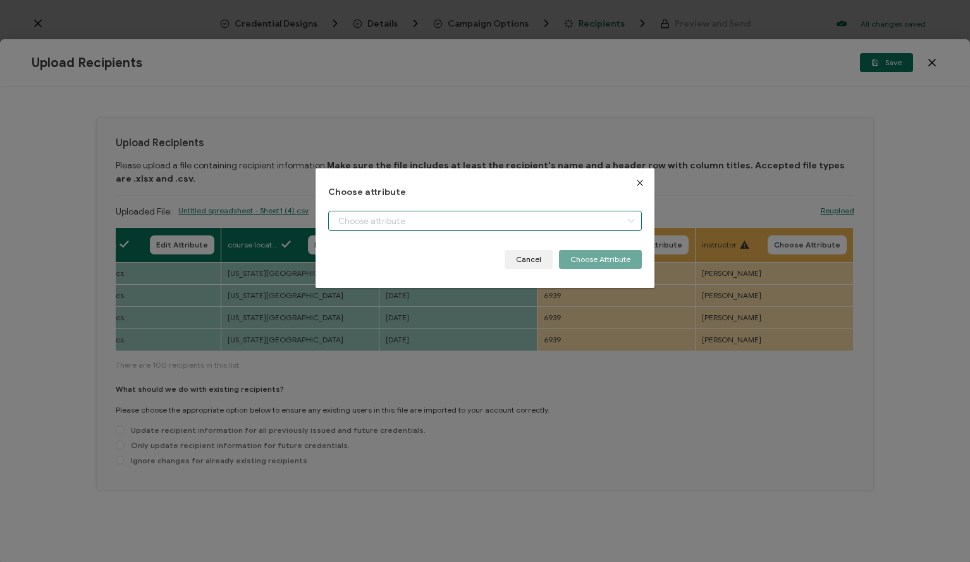
click at [567, 214] on input "dialog" at bounding box center [485, 221] width 314 height 20
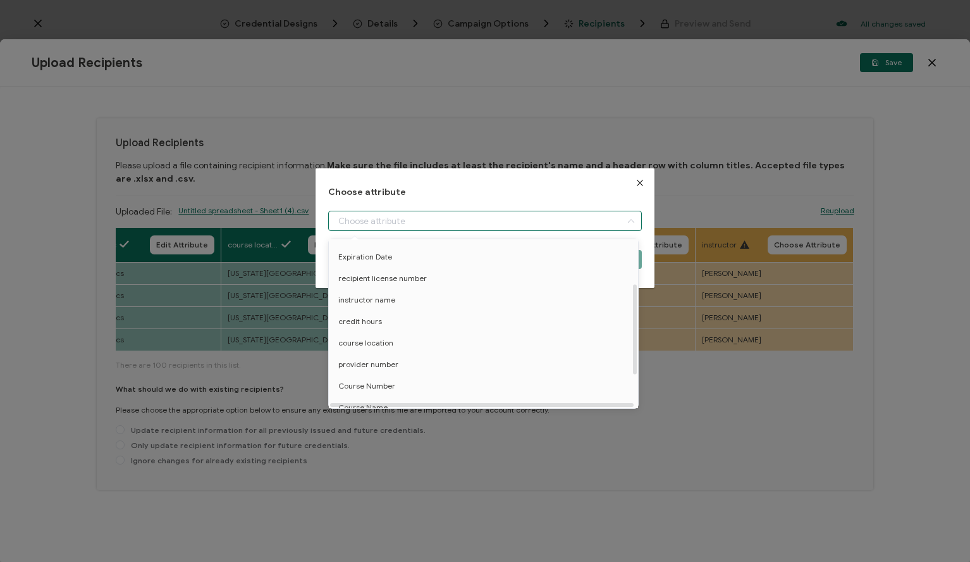
scroll to position [85, 0]
click at [410, 382] on li "Course Number" at bounding box center [486, 384] width 320 height 22
type input "Course Number"
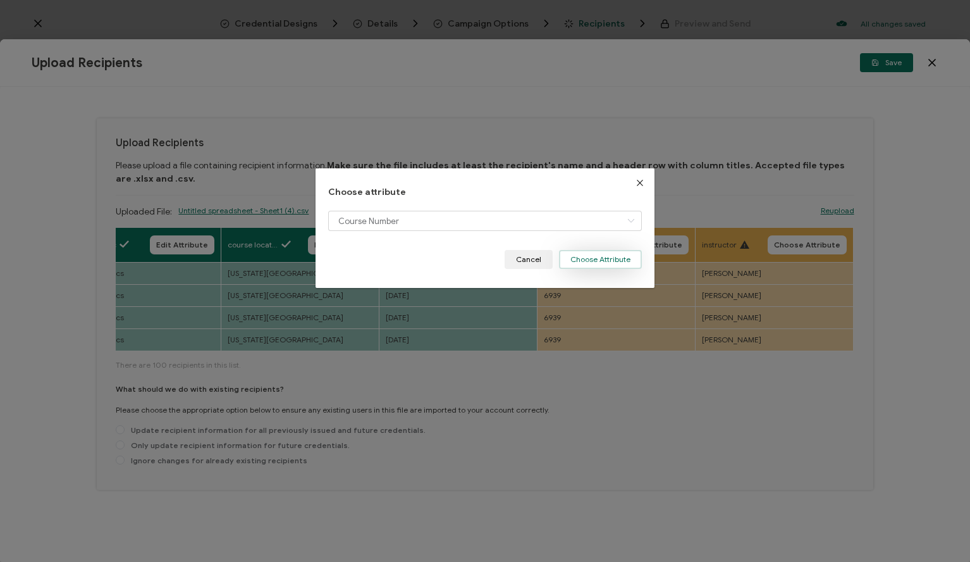
click at [605, 264] on button "Choose Attribute" at bounding box center [600, 259] width 83 height 19
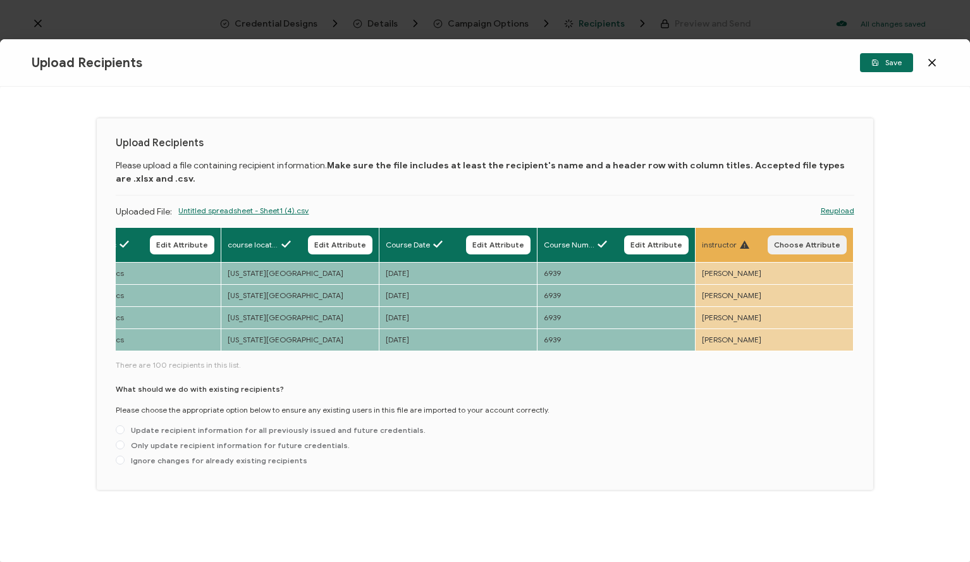
click at [808, 245] on span "Choose Attribute" at bounding box center [807, 245] width 66 height 8
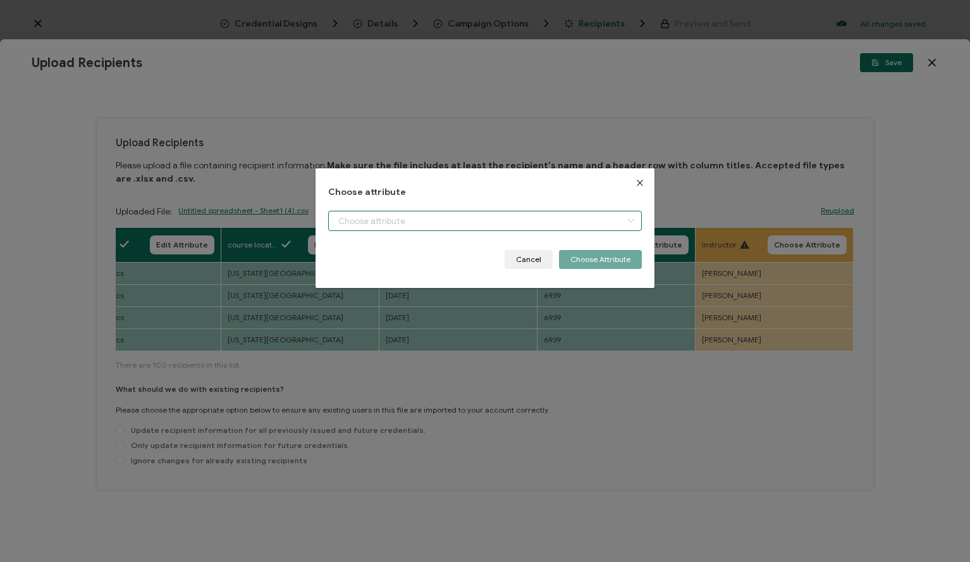
click at [574, 219] on input "dialog" at bounding box center [485, 221] width 314 height 20
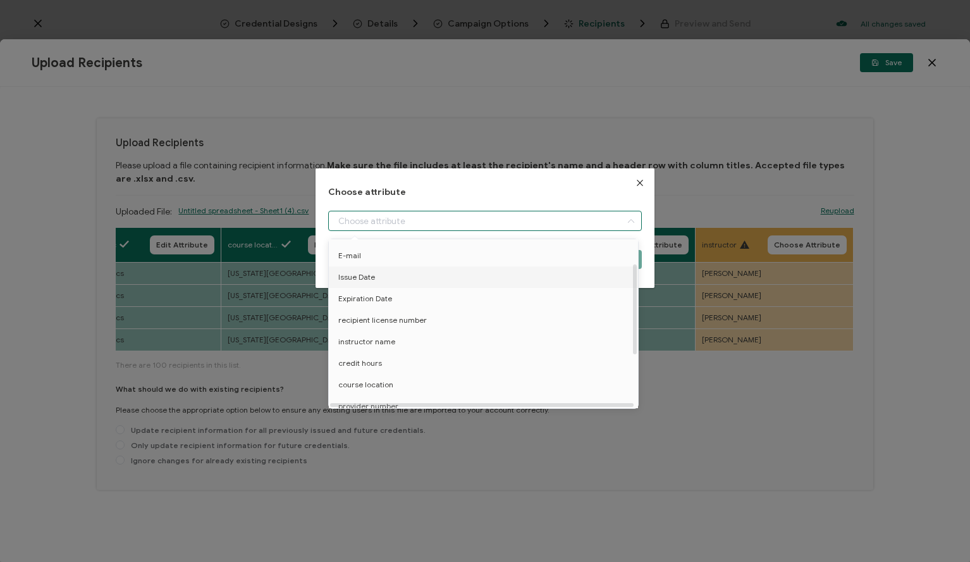
scroll to position [47, 0]
click at [422, 323] on li "recipient license number" at bounding box center [486, 315] width 320 height 22
click at [409, 334] on li "instructor name" at bounding box center [486, 336] width 320 height 22
type input "instructor name"
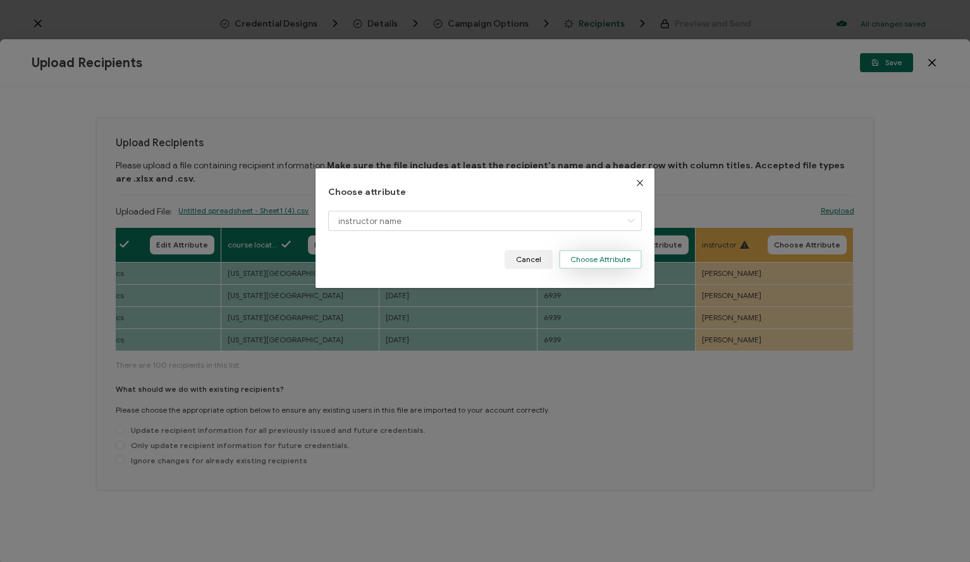
click at [596, 262] on button "Choose Attribute" at bounding box center [600, 259] width 83 height 19
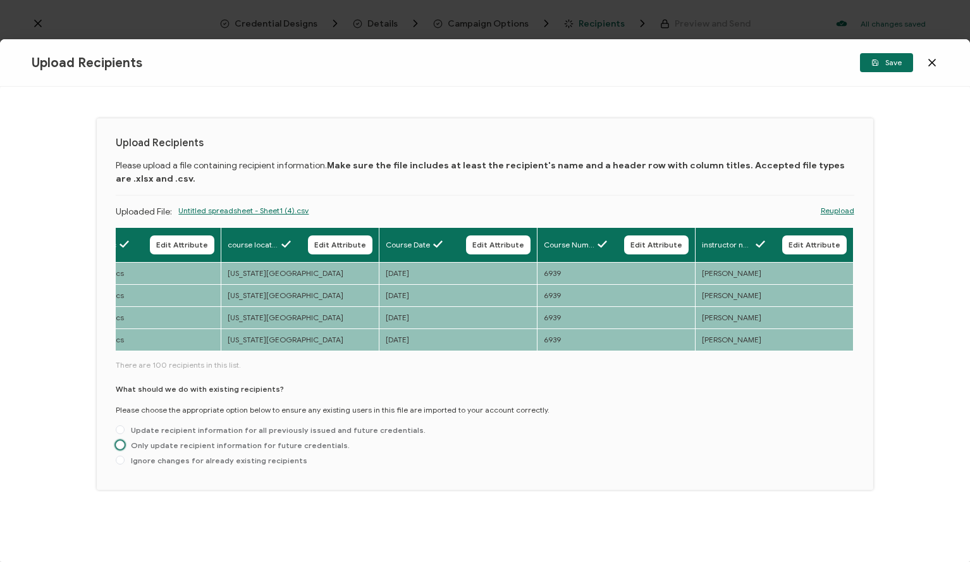
click at [154, 450] on span "Only update recipient information for future credentials." at bounding box center [237, 444] width 225 height 9
click at [125, 450] on input "Only update recipient information for future credentials." at bounding box center [120, 445] width 9 height 10
radio input "true"
click at [885, 65] on span "Save" at bounding box center [886, 63] width 30 height 8
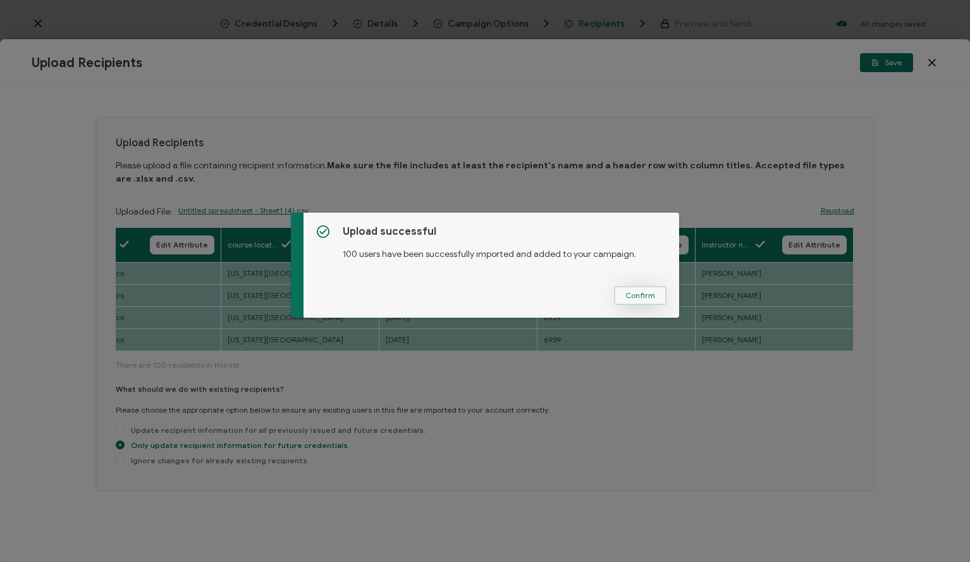
click at [655, 286] on button "Confirm" at bounding box center [640, 295] width 52 height 19
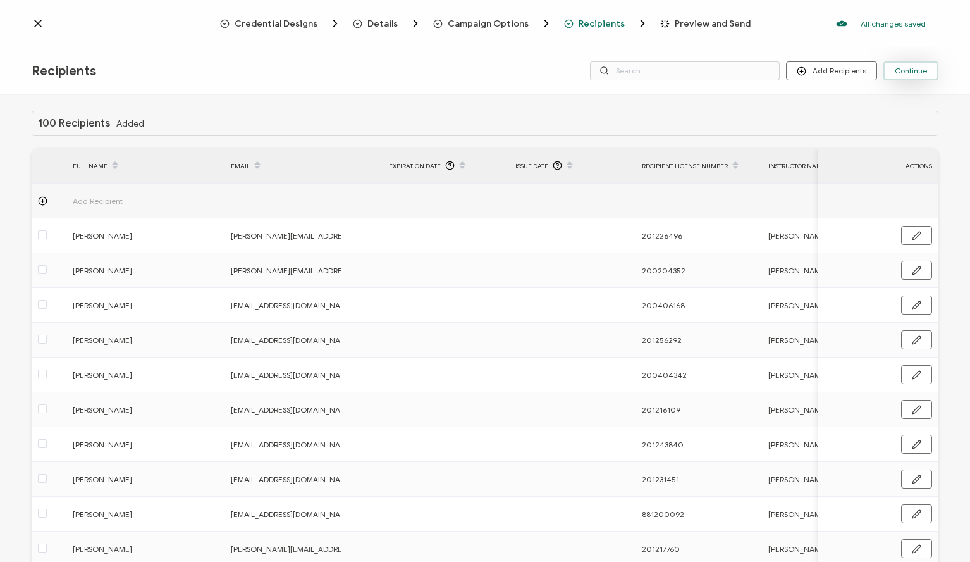
click at [920, 65] on button "Continue" at bounding box center [910, 70] width 55 height 19
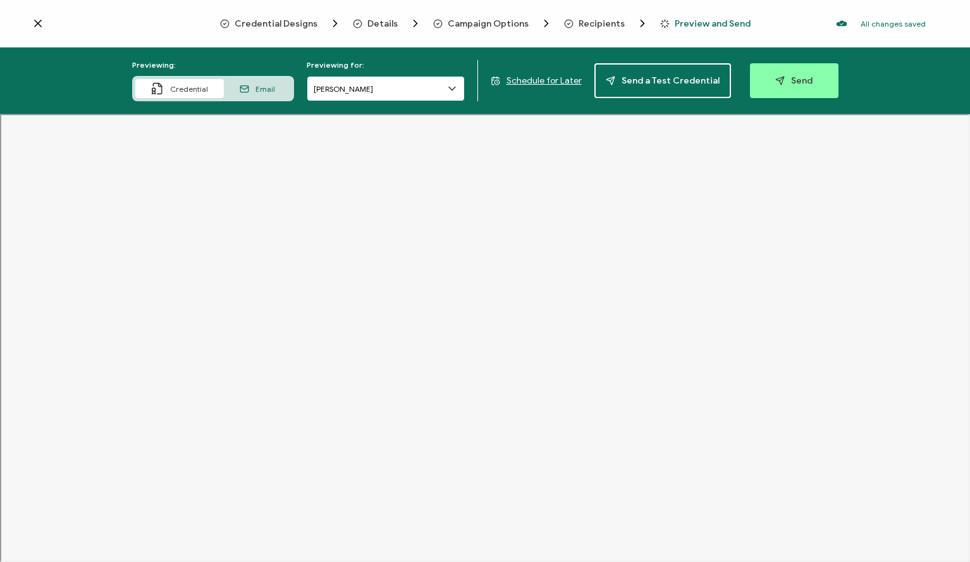
click at [360, 90] on input "[PERSON_NAME]" at bounding box center [386, 88] width 158 height 25
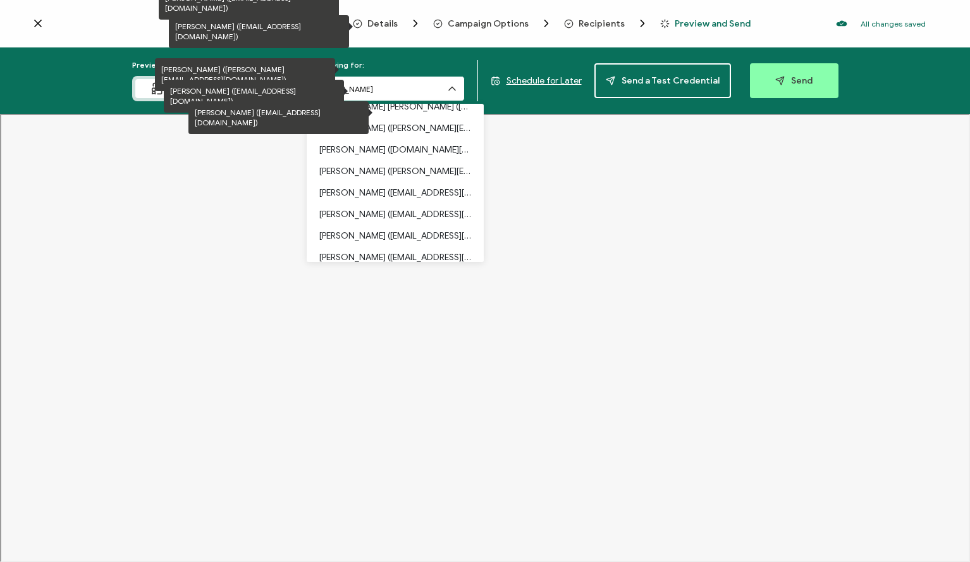
scroll to position [624, 0]
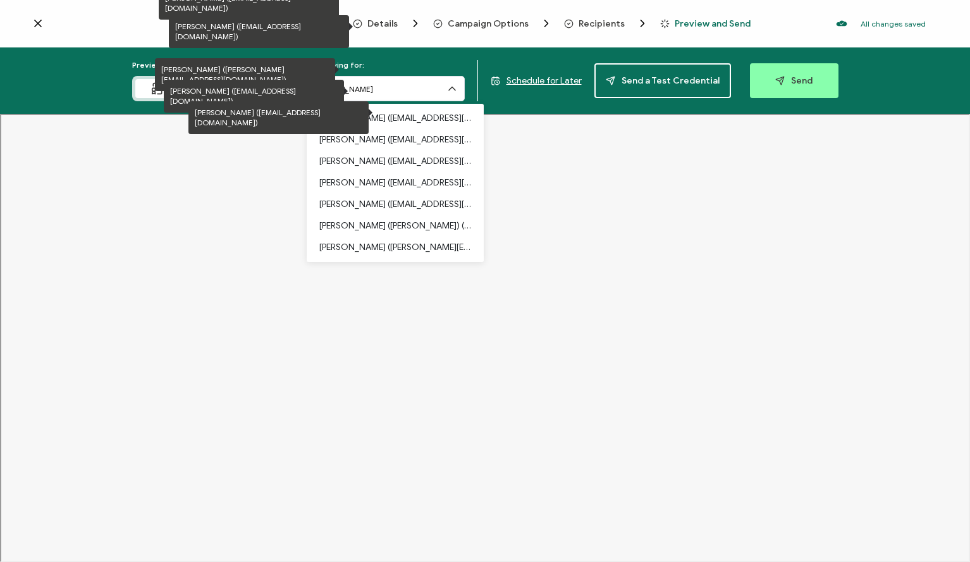
click at [395, 219] on p "[PERSON_NAME] ([PERSON_NAME]) ([PERSON_NAME][EMAIL_ADDRESS][DOMAIN_NAME])" at bounding box center [395, 226] width 152 height 22
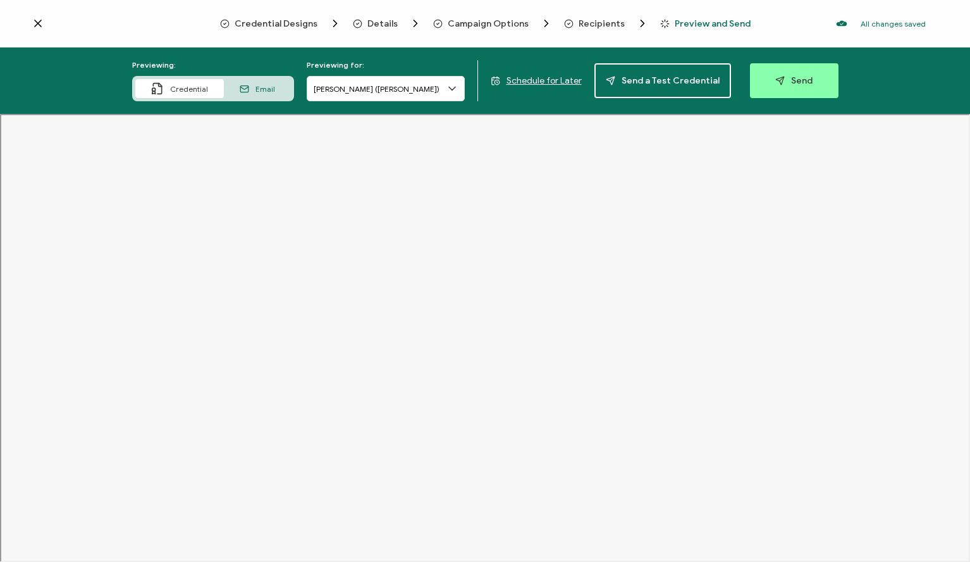
click at [583, 24] on span "Recipients" at bounding box center [602, 23] width 46 height 9
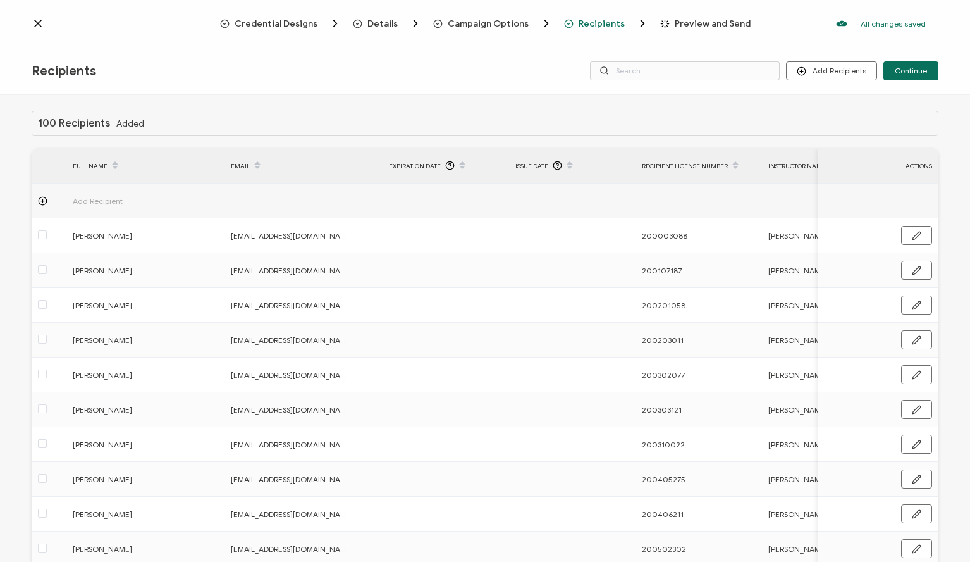
click at [46, 200] on circle at bounding box center [43, 201] width 8 height 8
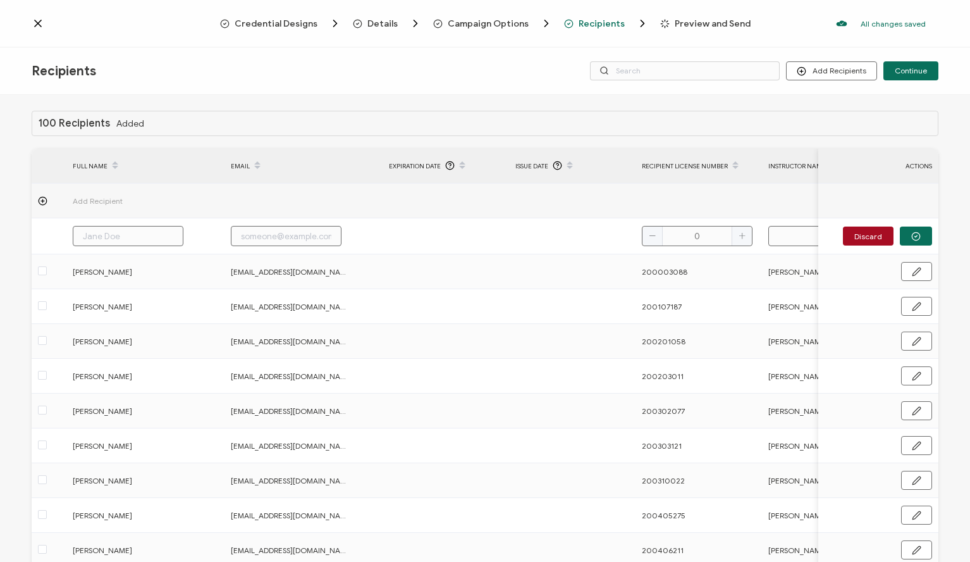
click at [46, 199] on circle at bounding box center [43, 201] width 8 height 8
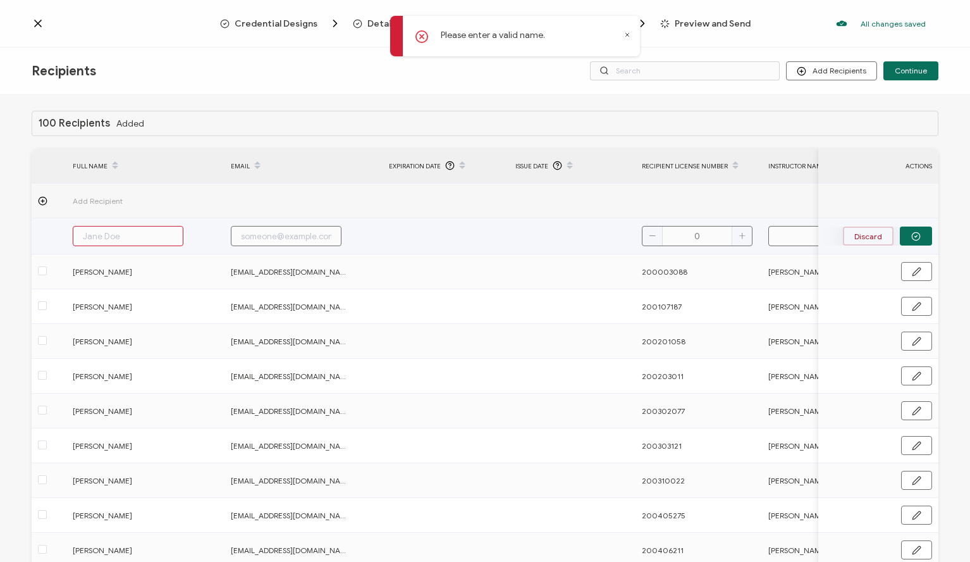
click at [843, 236] on button "Discard" at bounding box center [868, 235] width 51 height 19
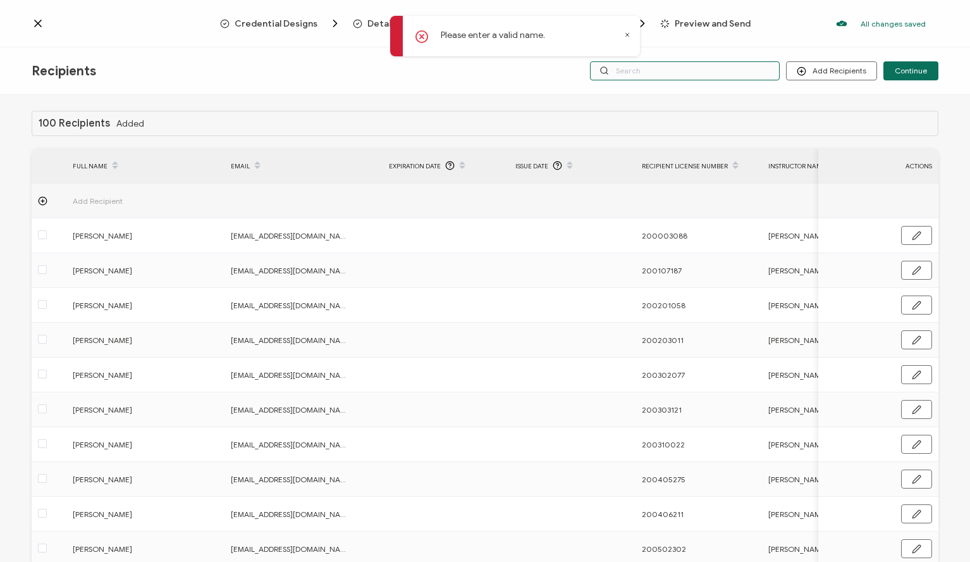
click at [656, 71] on input "text" at bounding box center [685, 70] width 190 height 19
type input "s"
click at [674, 68] on input "s" at bounding box center [685, 70] width 190 height 19
type input "[PERSON_NAME]"
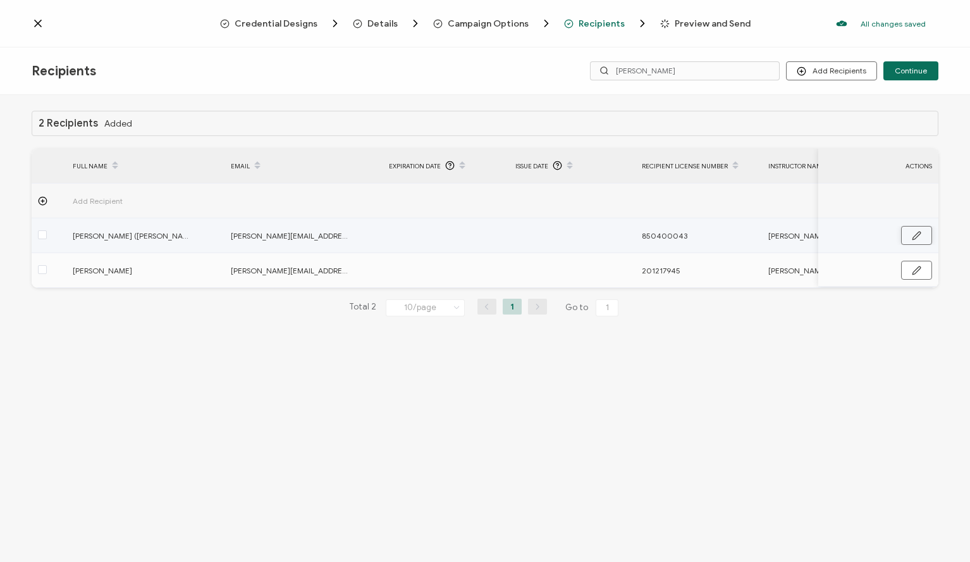
click at [917, 242] on button "button" at bounding box center [916, 235] width 31 height 19
drag, startPoint x: 140, startPoint y: 239, endPoint x: 200, endPoint y: 244, distance: 60.3
click at [200, 244] on div "[PERSON_NAME] ([PERSON_NAME])" at bounding box center [144, 236] width 157 height 20
type input "[PERSON_NAME]"
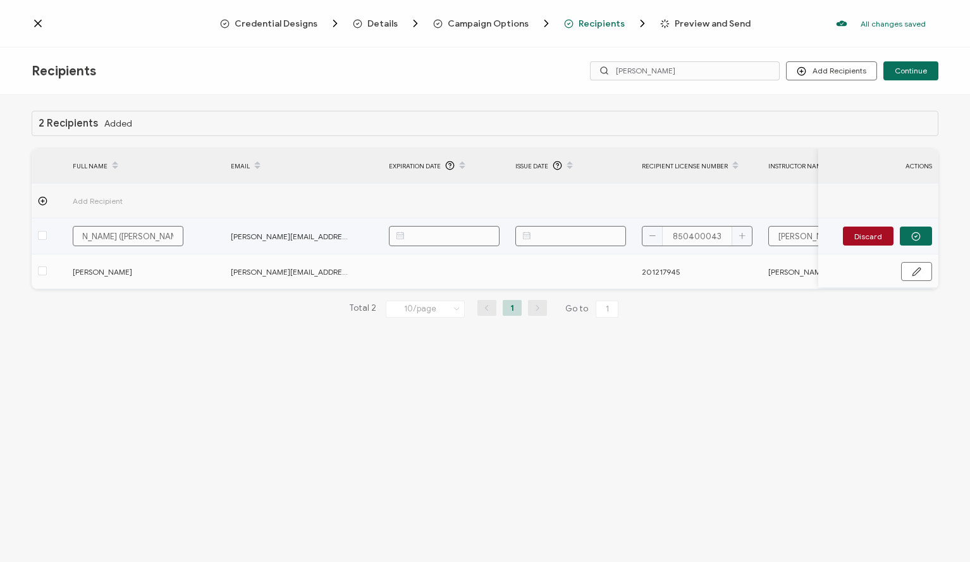
type input "[PERSON_NAME]"
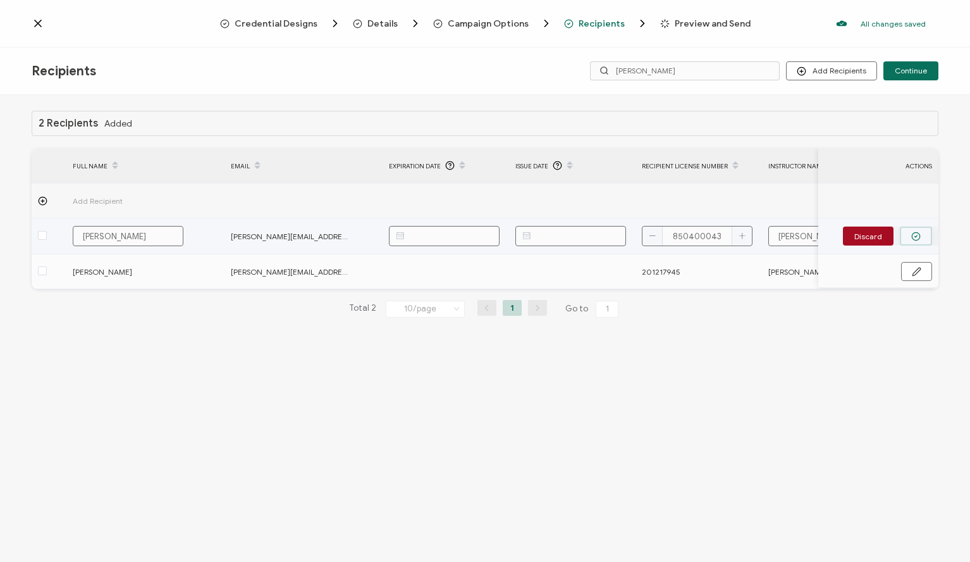
click at [907, 237] on button "button" at bounding box center [916, 235] width 32 height 19
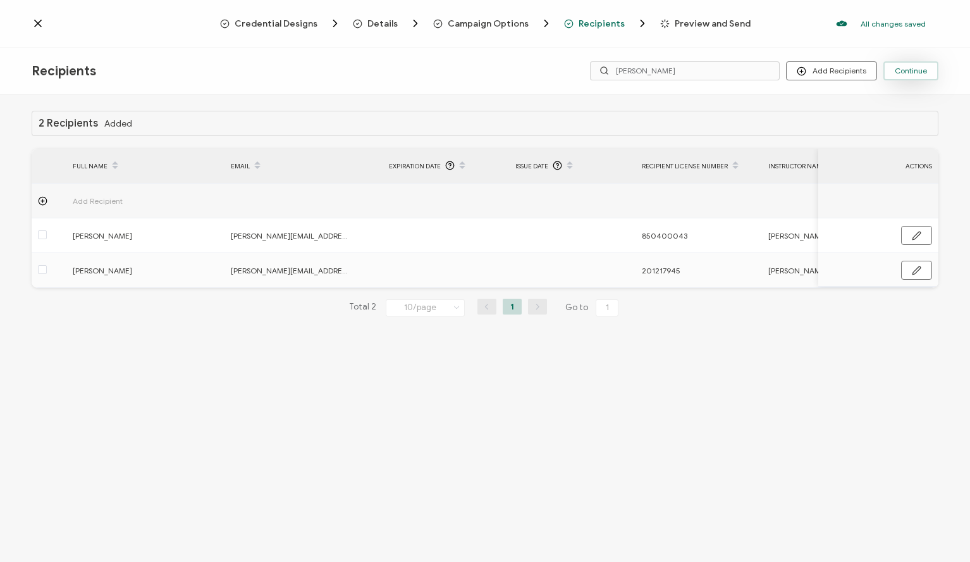
click at [903, 71] on span "Continue" at bounding box center [911, 71] width 32 height 8
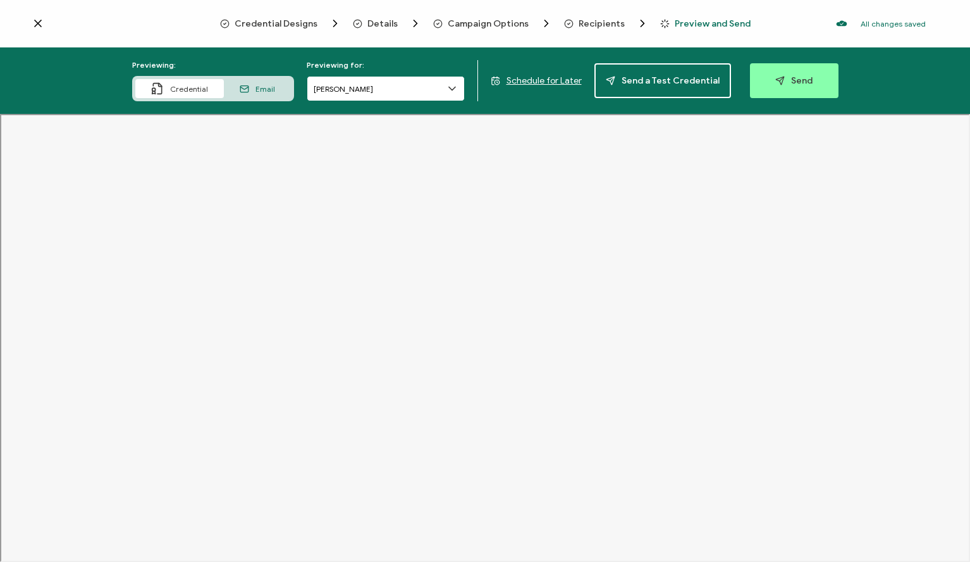
click at [390, 93] on input "[PERSON_NAME]" at bounding box center [386, 88] width 158 height 25
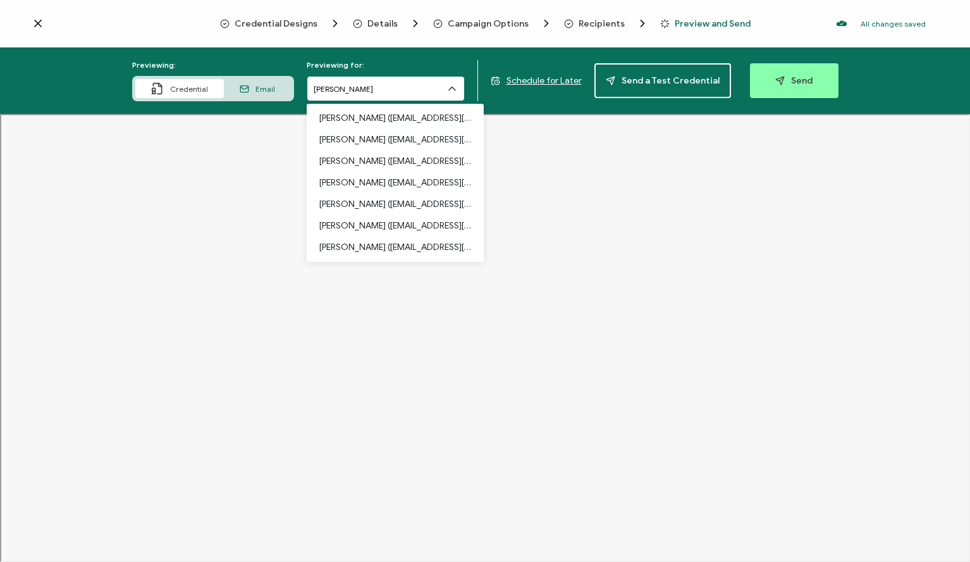
click at [390, 93] on input "[PERSON_NAME]" at bounding box center [386, 88] width 158 height 25
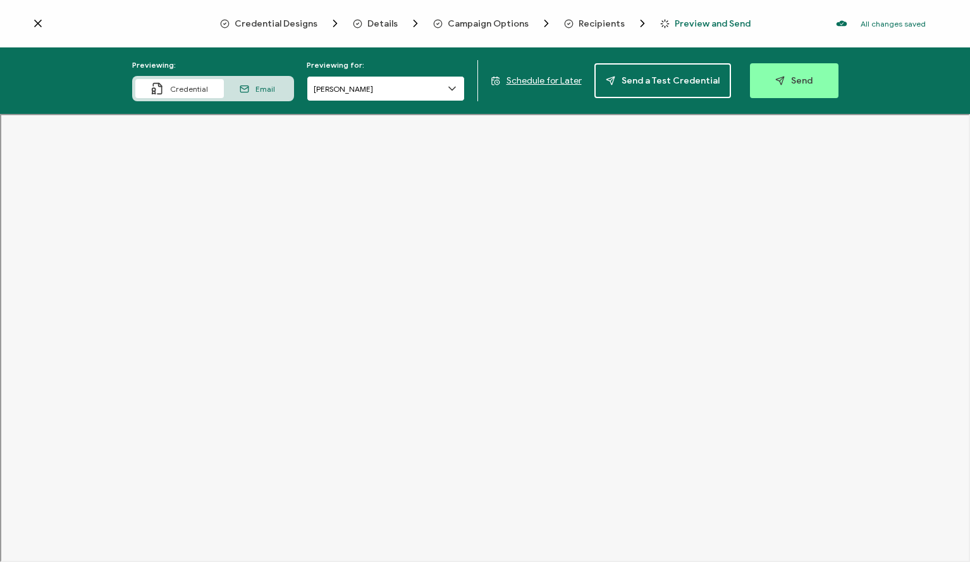
click at [390, 93] on input "[PERSON_NAME]" at bounding box center [386, 88] width 158 height 25
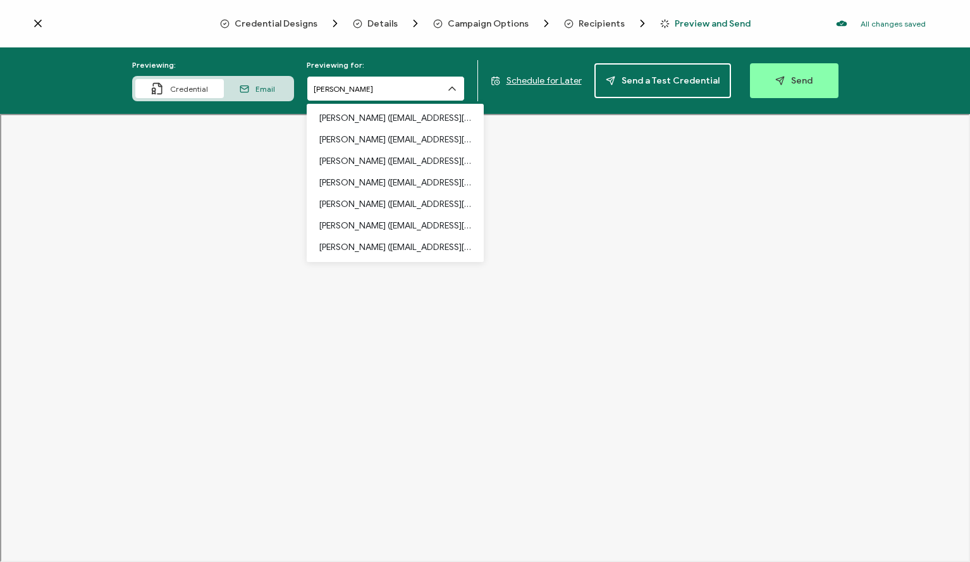
click at [390, 93] on input "[PERSON_NAME]" at bounding box center [386, 88] width 158 height 25
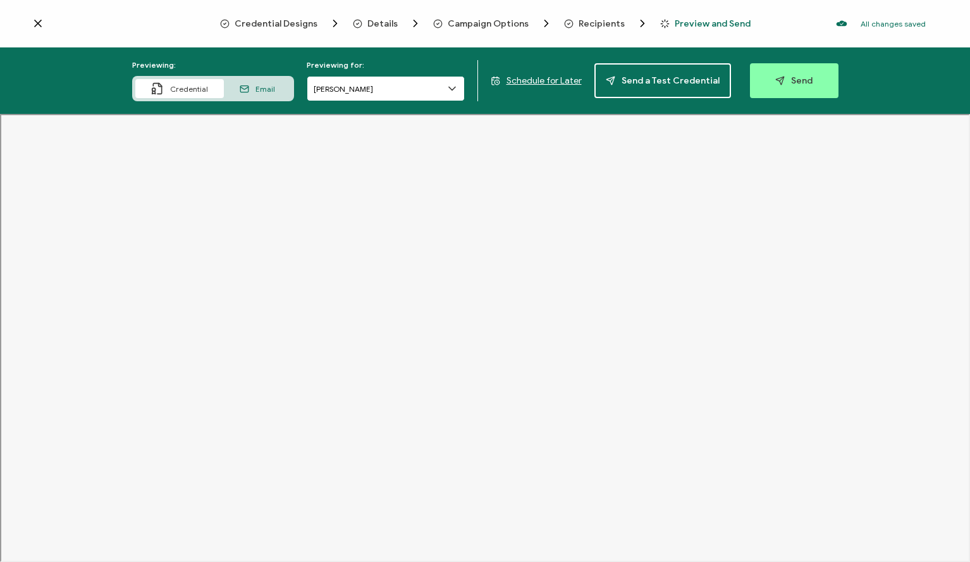
type input "[PERSON_NAME]"
click at [368, 87] on input "[PERSON_NAME]" at bounding box center [386, 88] width 158 height 25
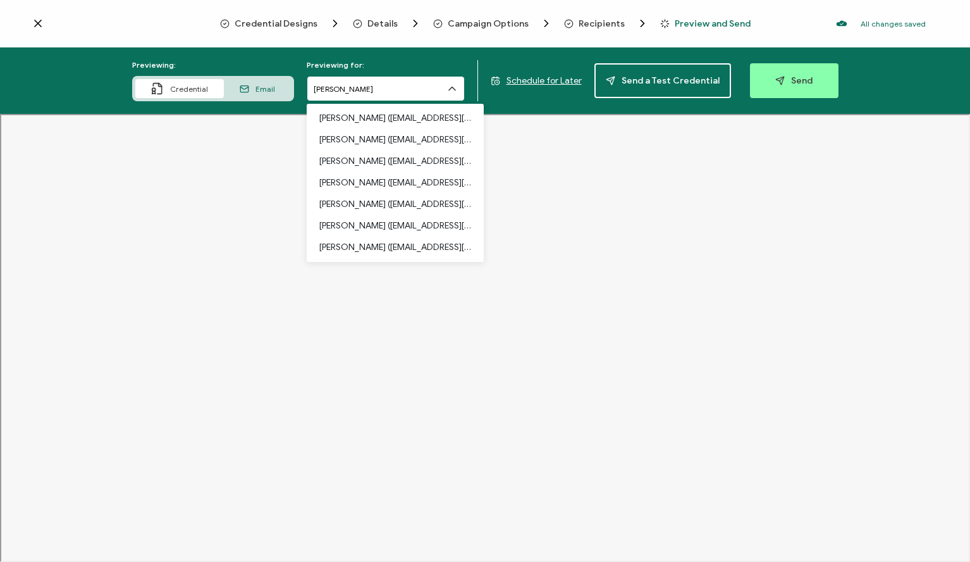
click at [363, 90] on input "[PERSON_NAME]" at bounding box center [386, 88] width 158 height 25
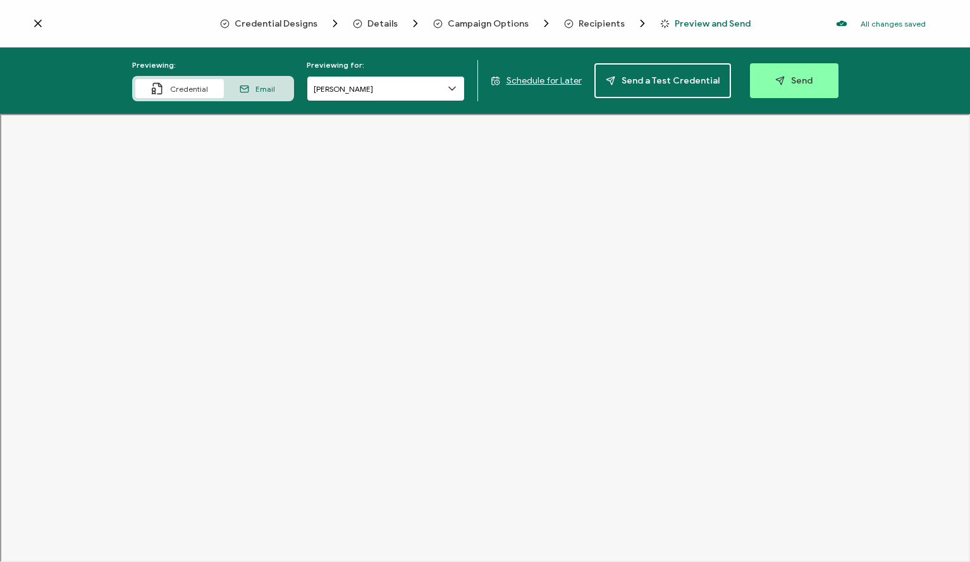
click at [363, 90] on input "[PERSON_NAME]" at bounding box center [386, 88] width 158 height 25
click at [363, 90] on input "text" at bounding box center [386, 88] width 158 height 25
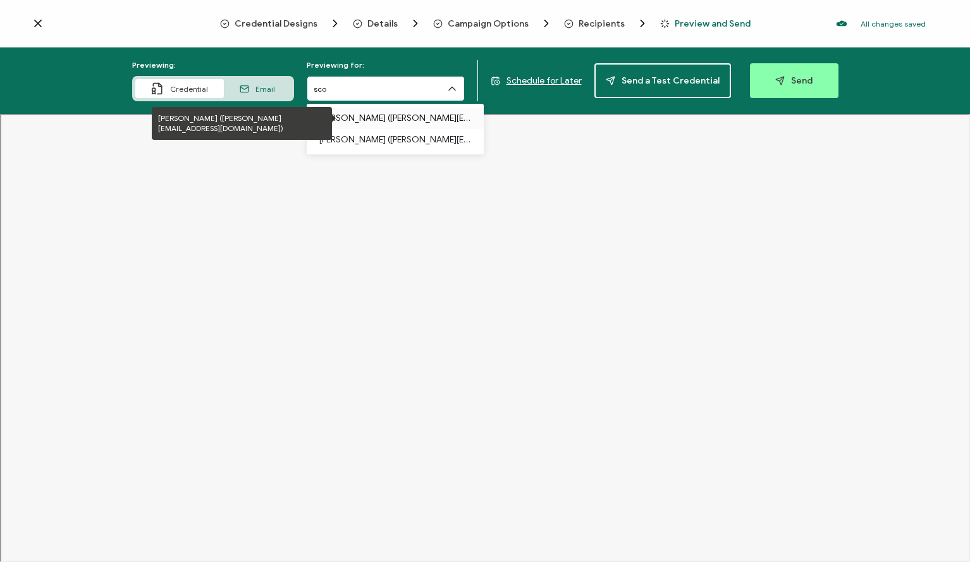
type input "sco"
click at [363, 123] on p "[PERSON_NAME] ([PERSON_NAME][EMAIL_ADDRESS][DOMAIN_NAME])" at bounding box center [395, 119] width 152 height 22
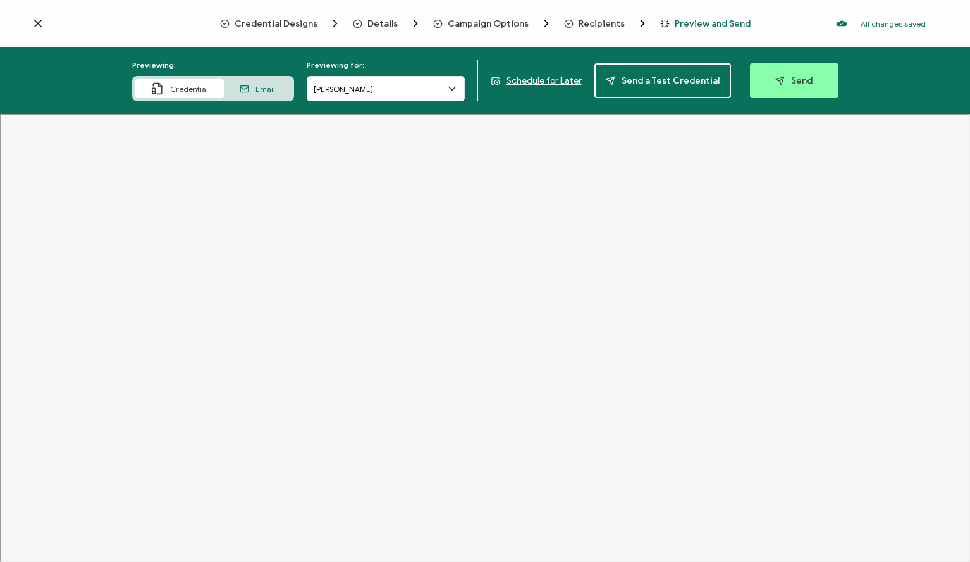
click at [274, 91] on span "Email" at bounding box center [265, 88] width 20 height 9
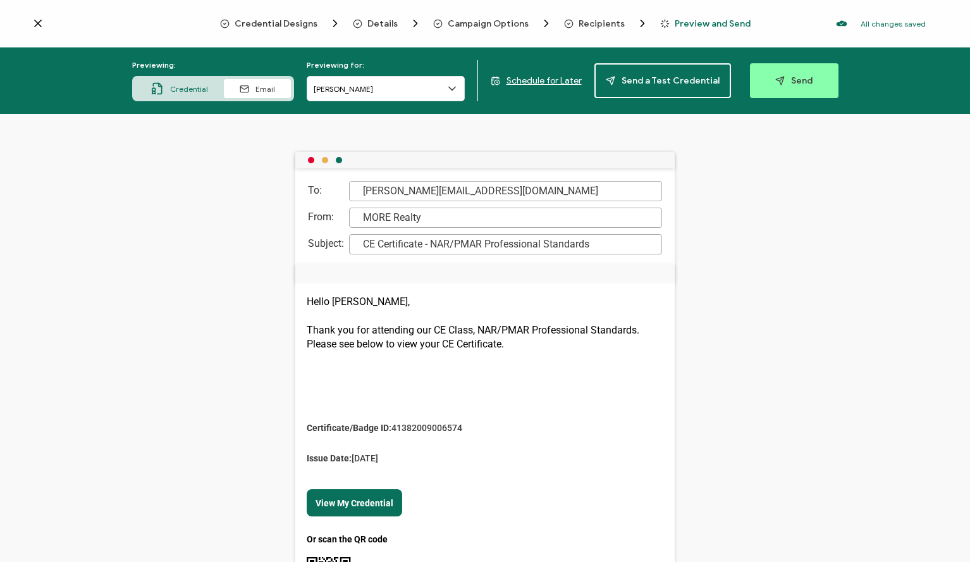
click at [180, 92] on span "Credential" at bounding box center [189, 88] width 38 height 9
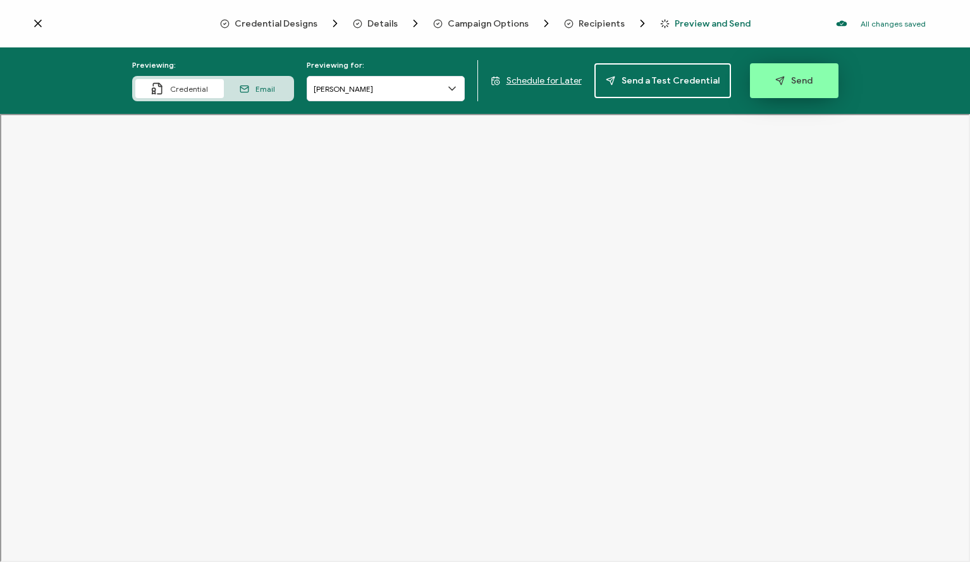
click at [782, 86] on button "Send" at bounding box center [794, 80] width 89 height 35
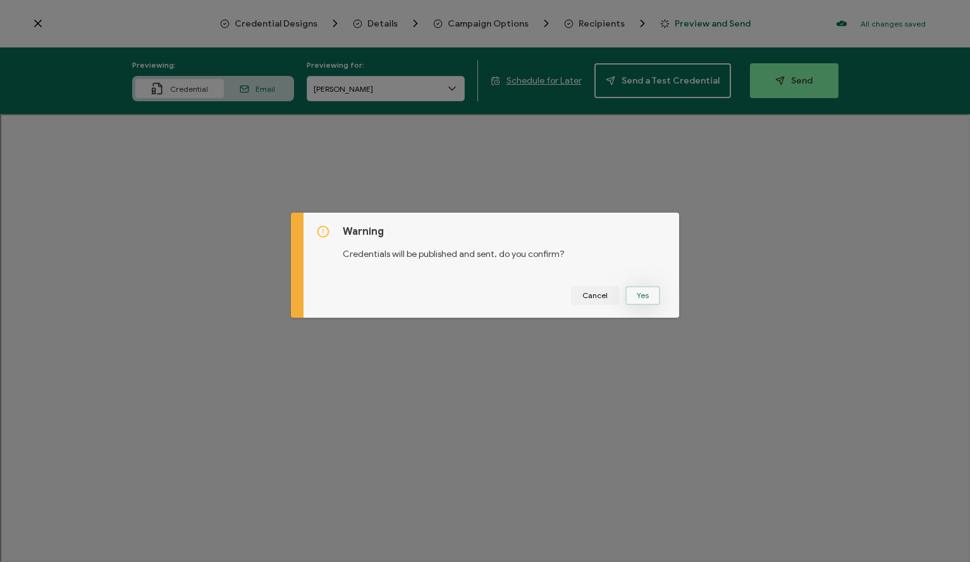
click at [651, 294] on button "Yes" at bounding box center [642, 295] width 35 height 19
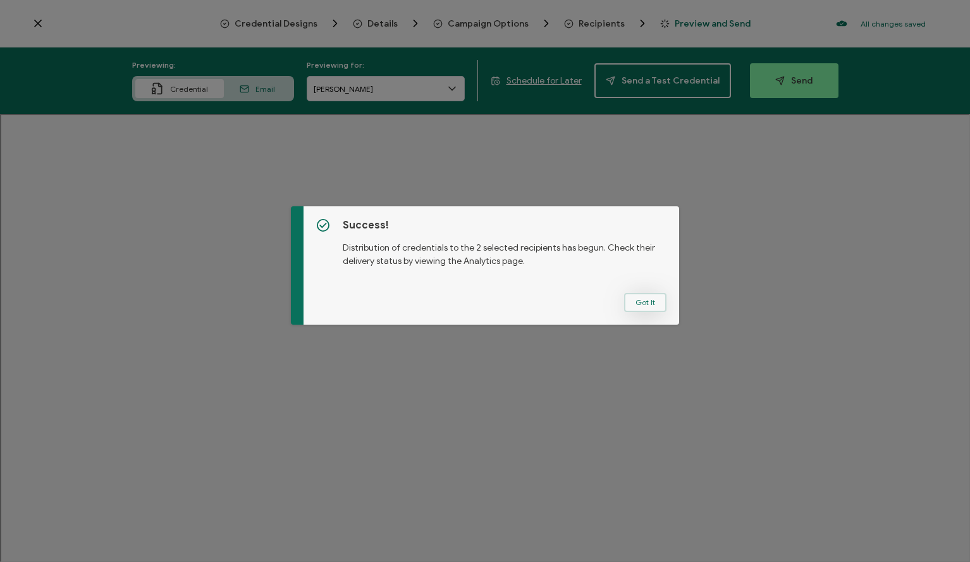
click at [641, 298] on button "Got It" at bounding box center [645, 302] width 42 height 19
